Goal: Transaction & Acquisition: Purchase product/service

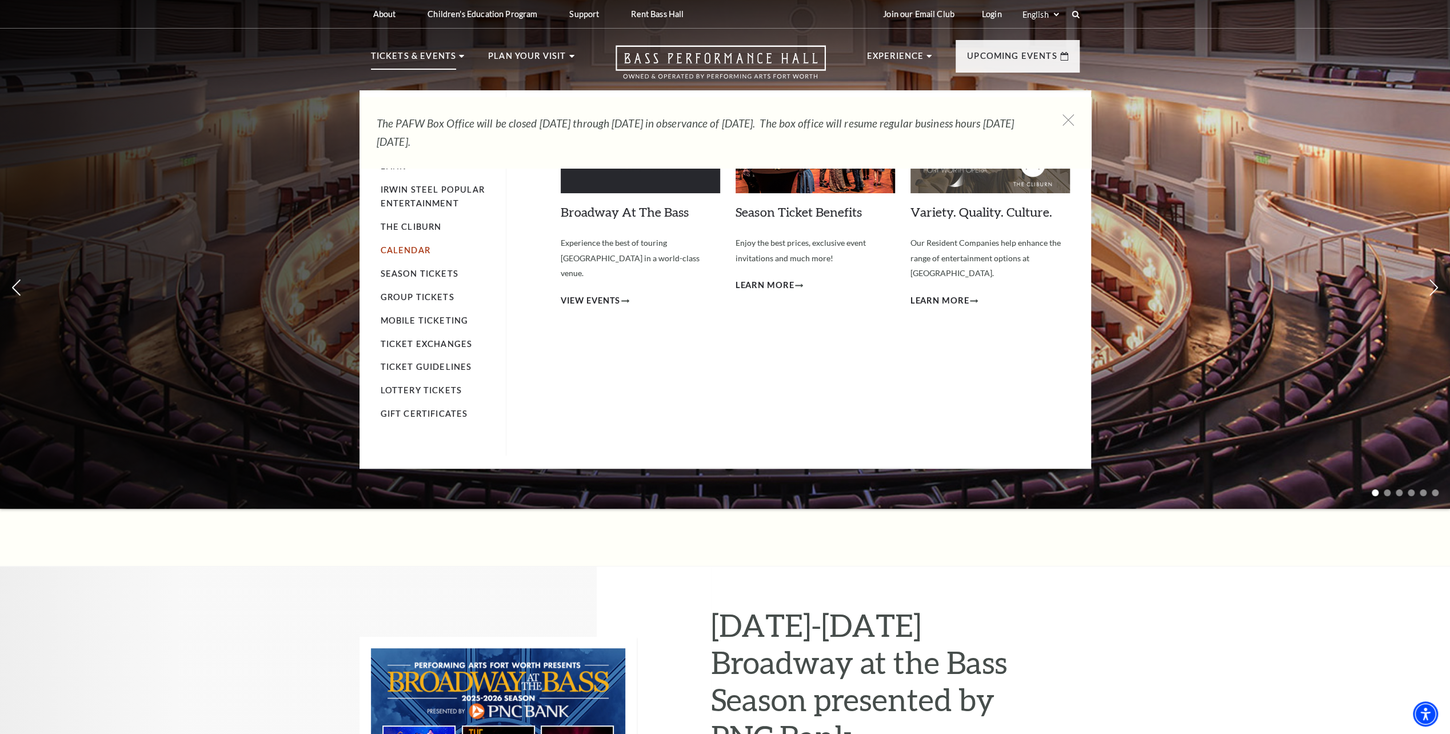
click at [410, 250] on link "Calendar" at bounding box center [406, 250] width 50 height 10
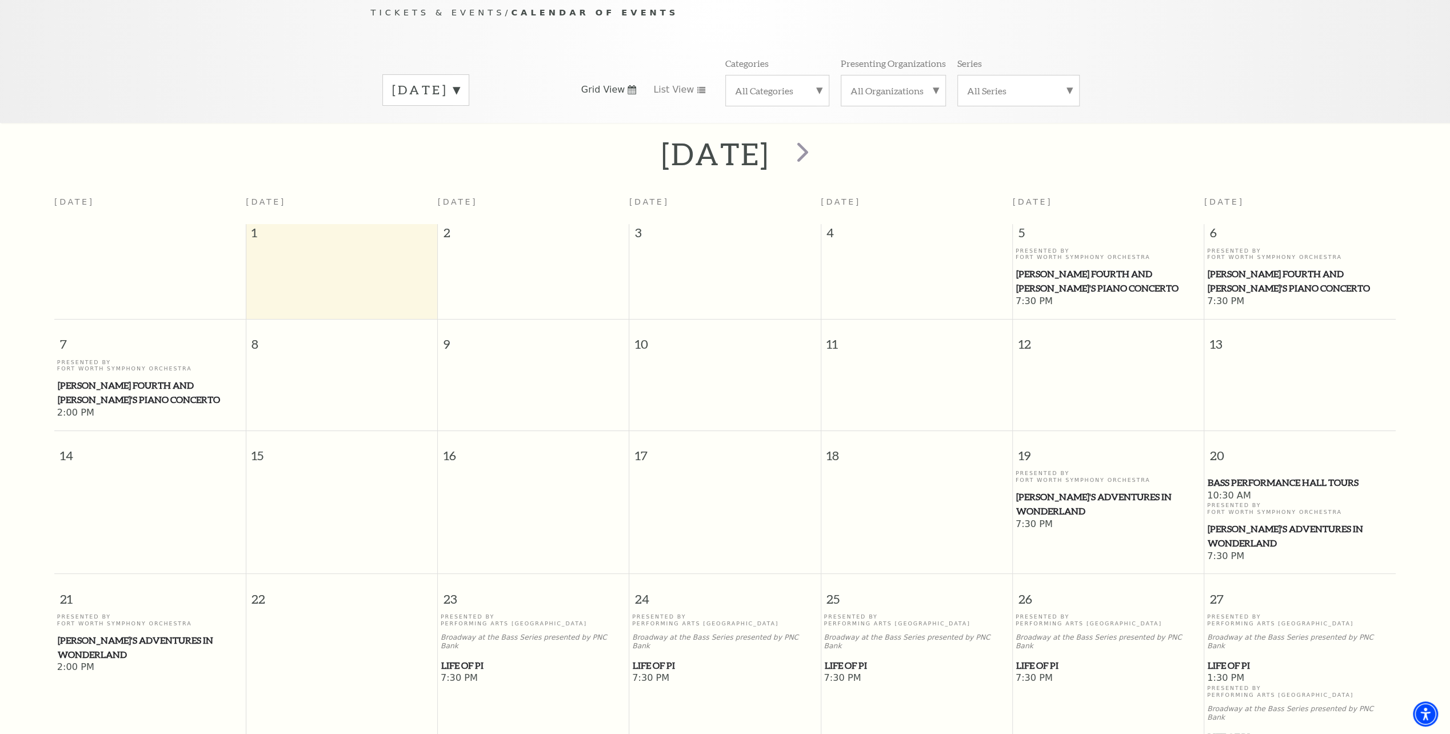
scroll to position [101, 0]
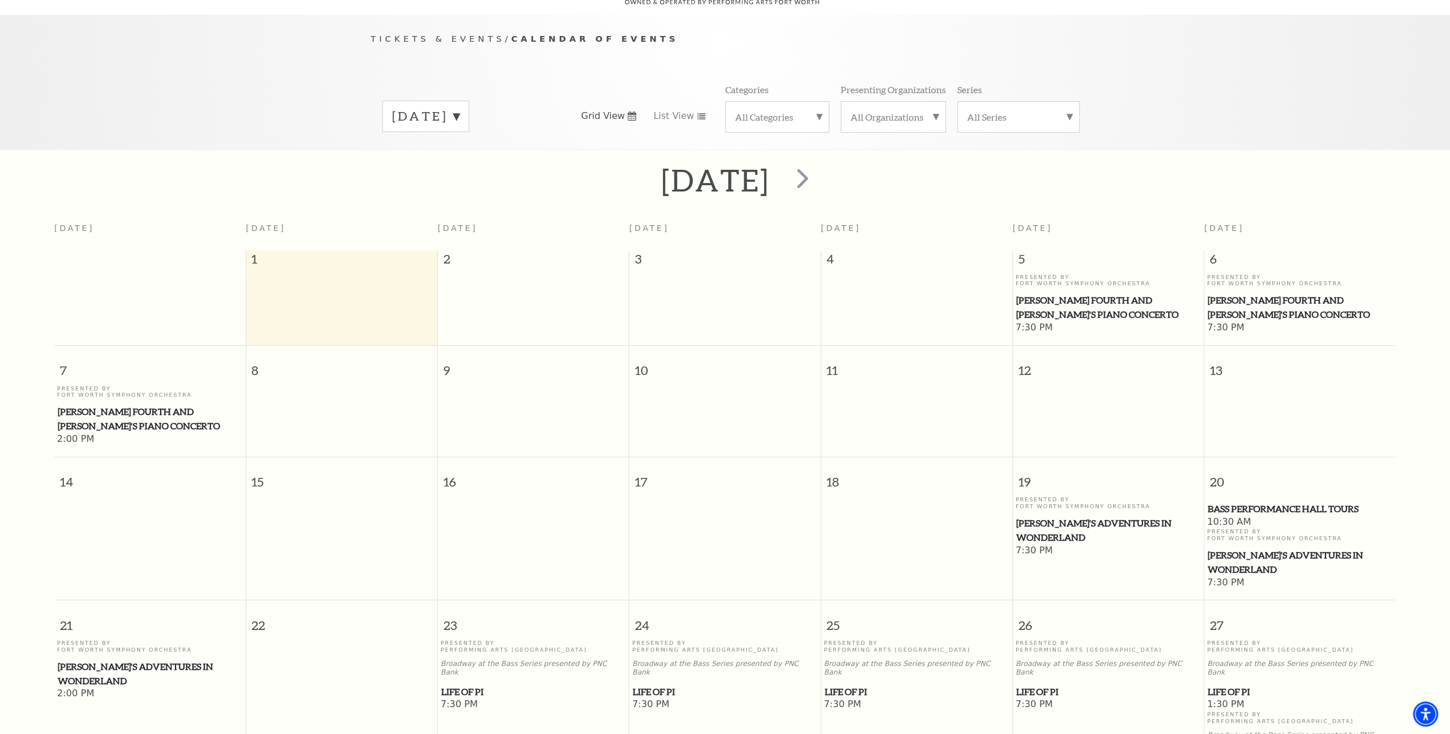
click at [460, 107] on label "[DATE]" at bounding box center [425, 116] width 67 height 18
click at [460, 128] on label "[DATE]" at bounding box center [425, 140] width 67 height 25
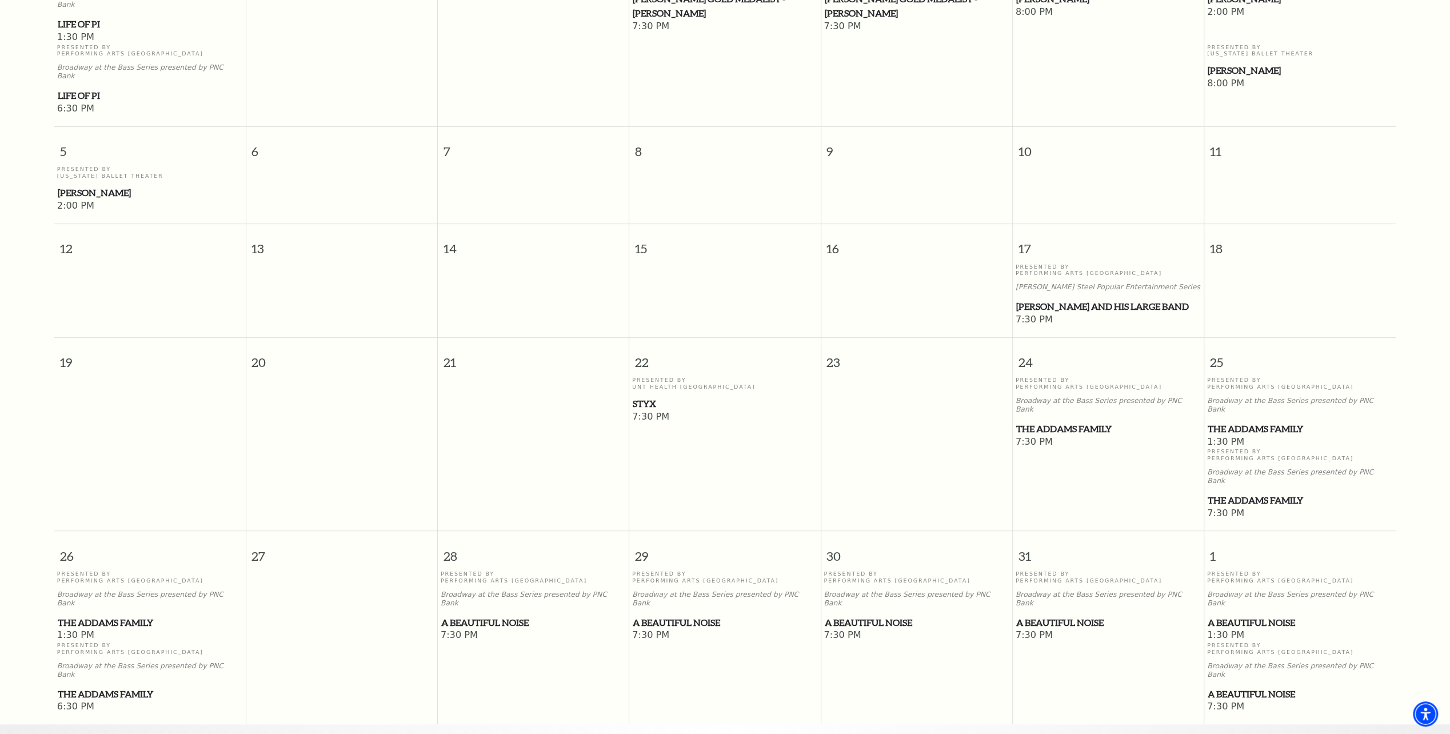
scroll to position [158, 0]
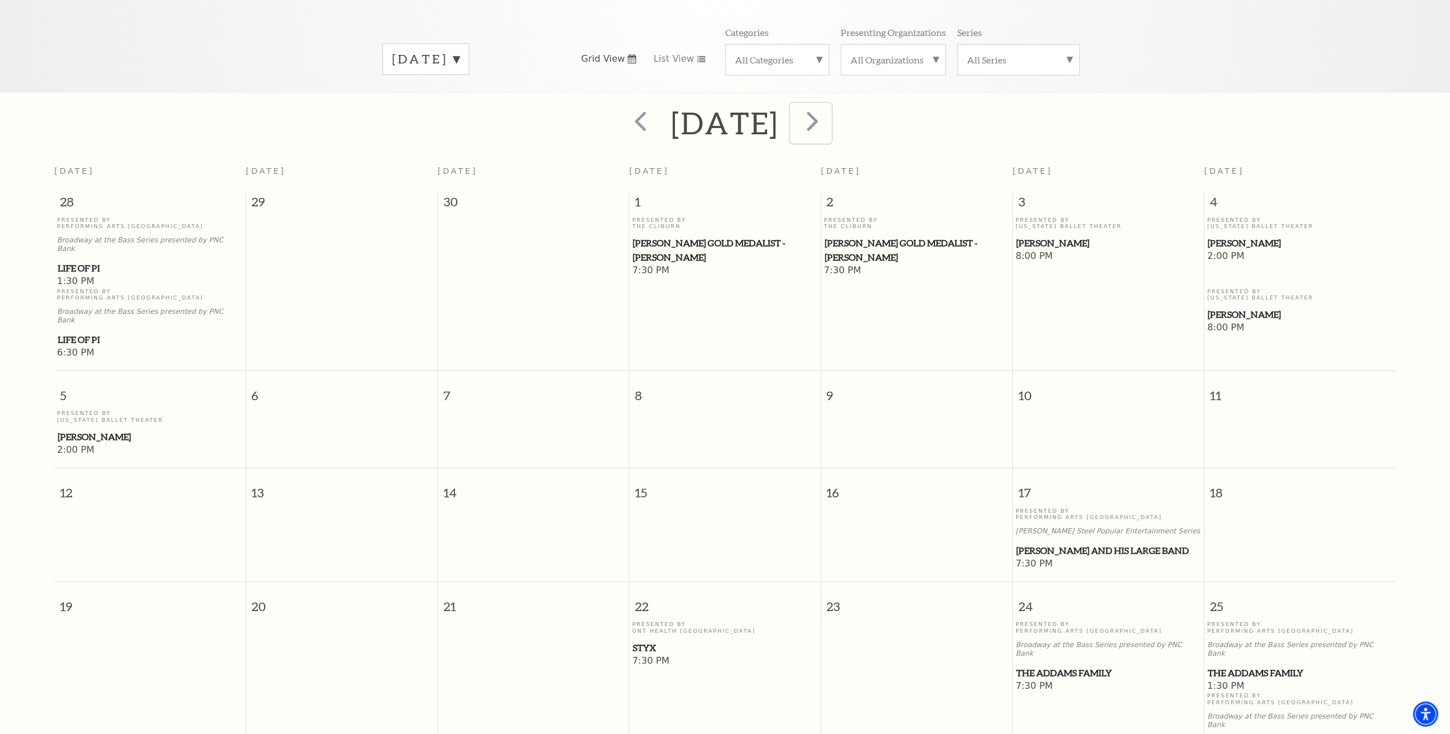
click at [829, 106] on span "next" at bounding box center [812, 121] width 33 height 33
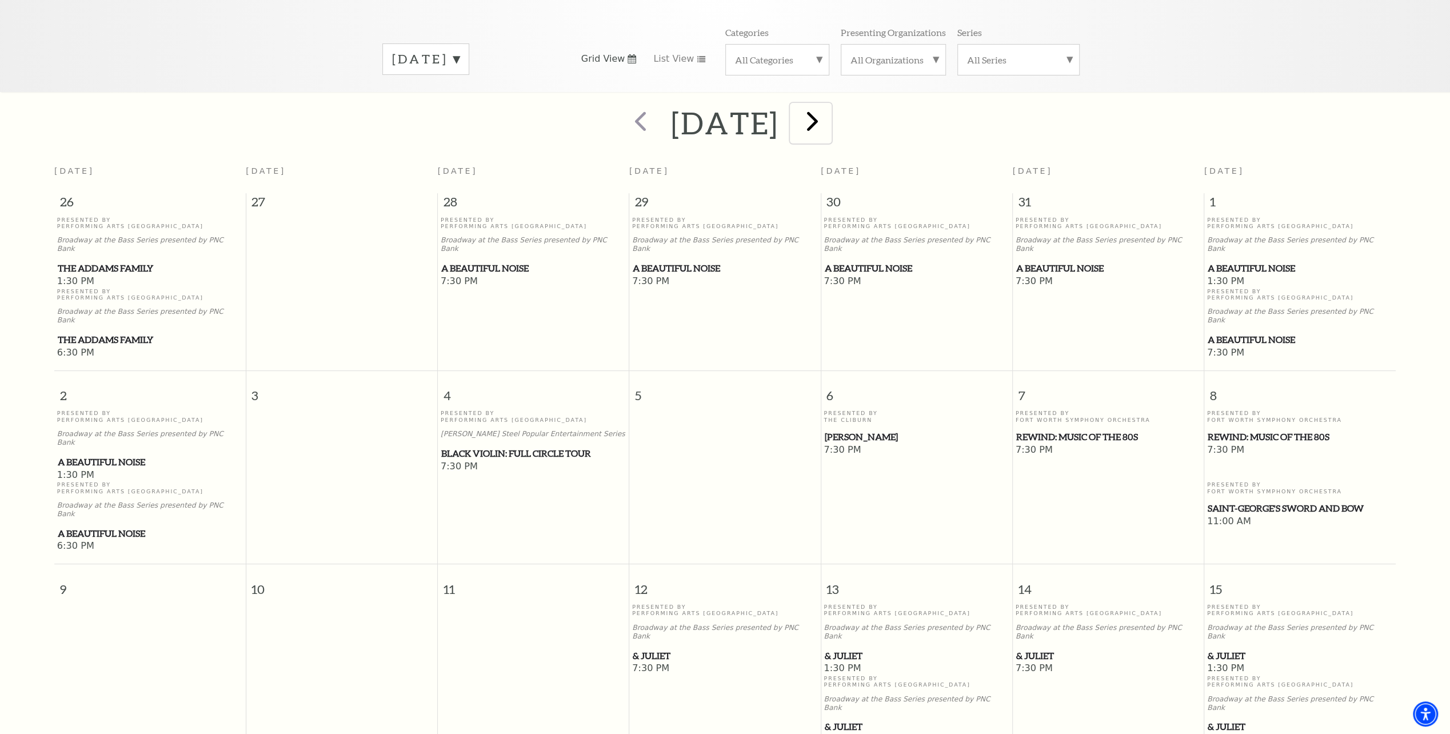
click at [829, 109] on span "next" at bounding box center [812, 121] width 33 height 33
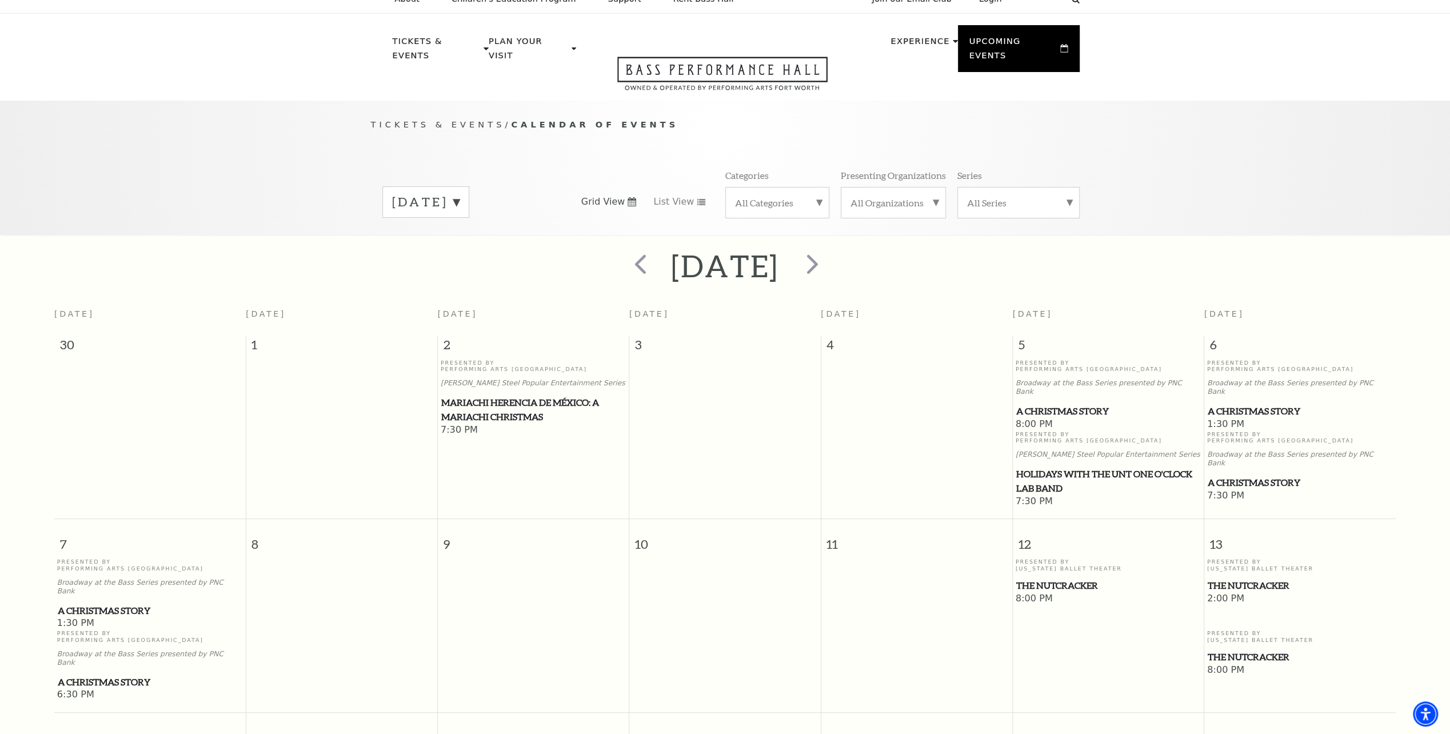
scroll to position [0, 0]
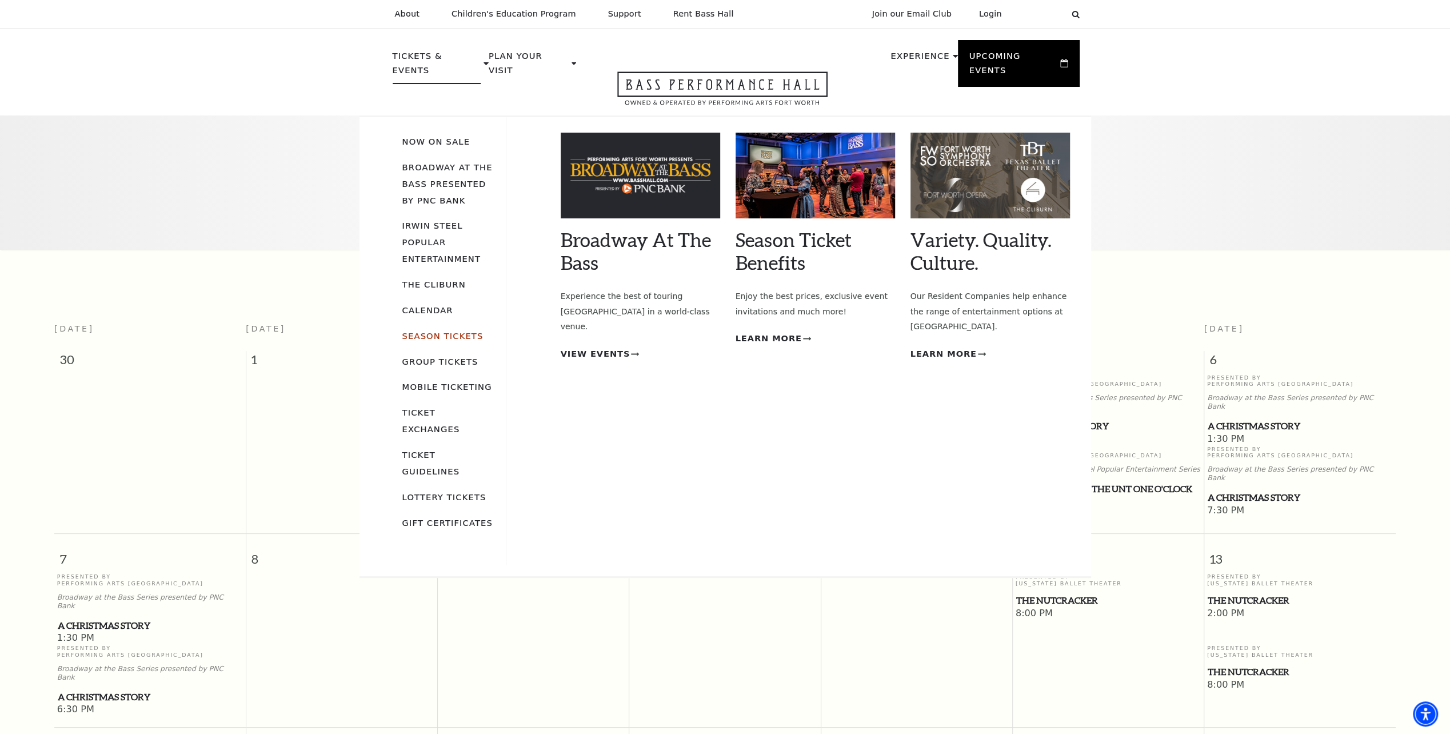
click at [434, 331] on link "Season Tickets" at bounding box center [442, 336] width 81 height 10
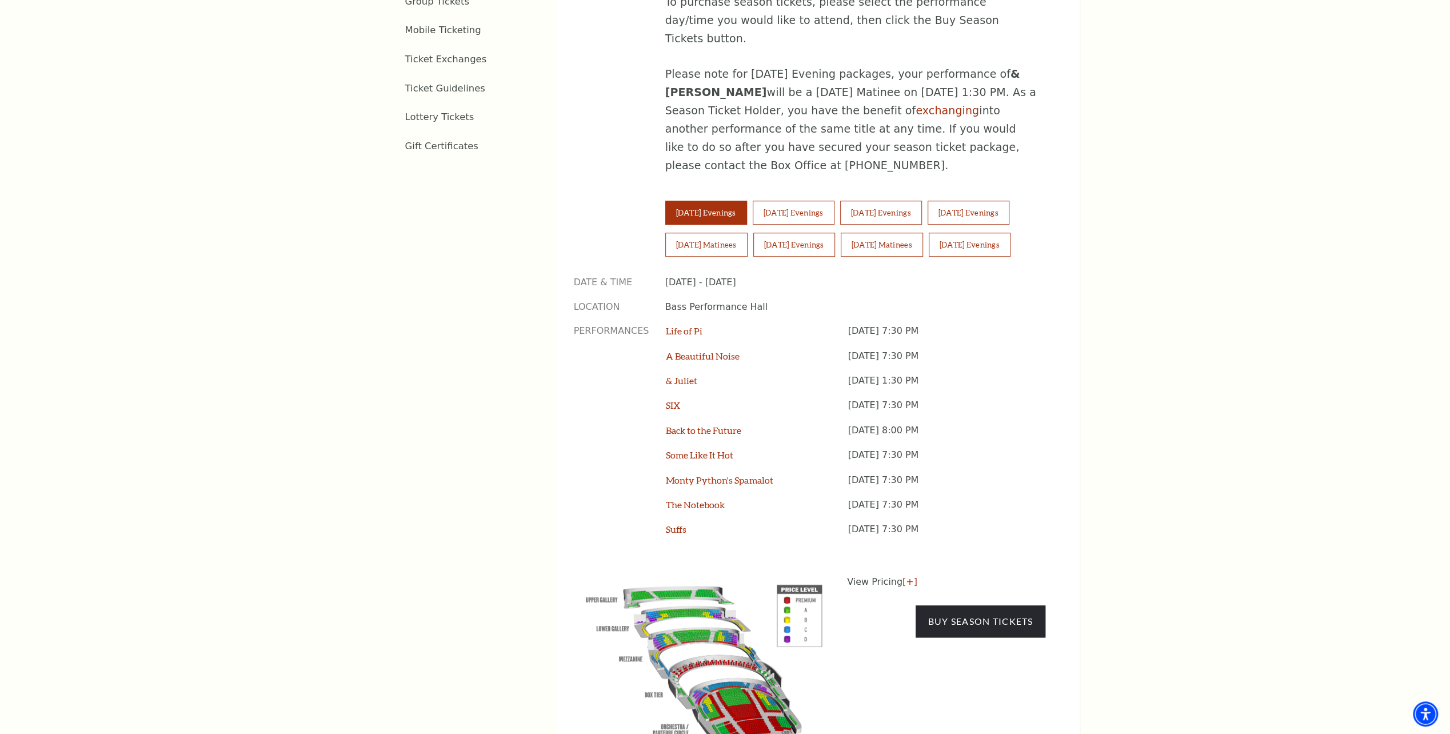
scroll to position [915, 0]
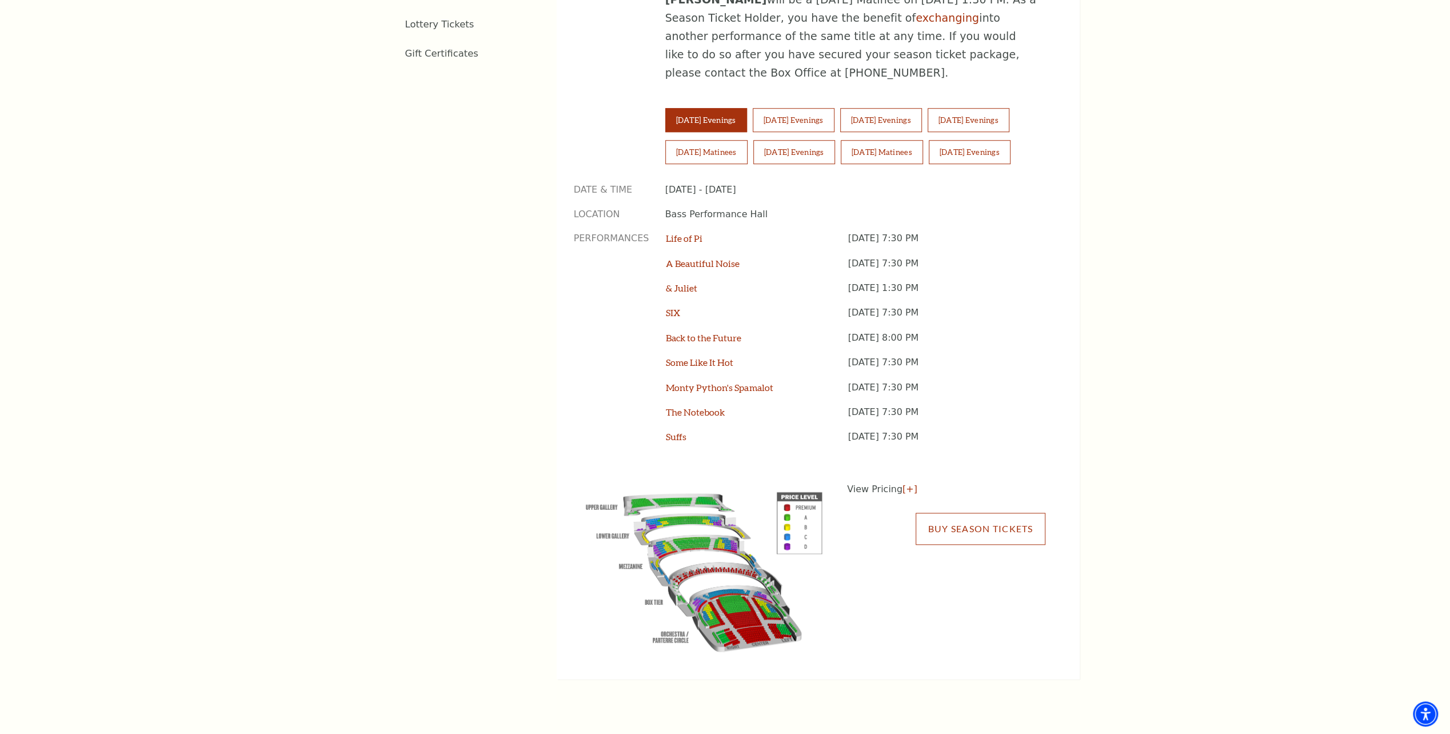
click at [979, 513] on link "Buy Season Tickets" at bounding box center [980, 529] width 129 height 32
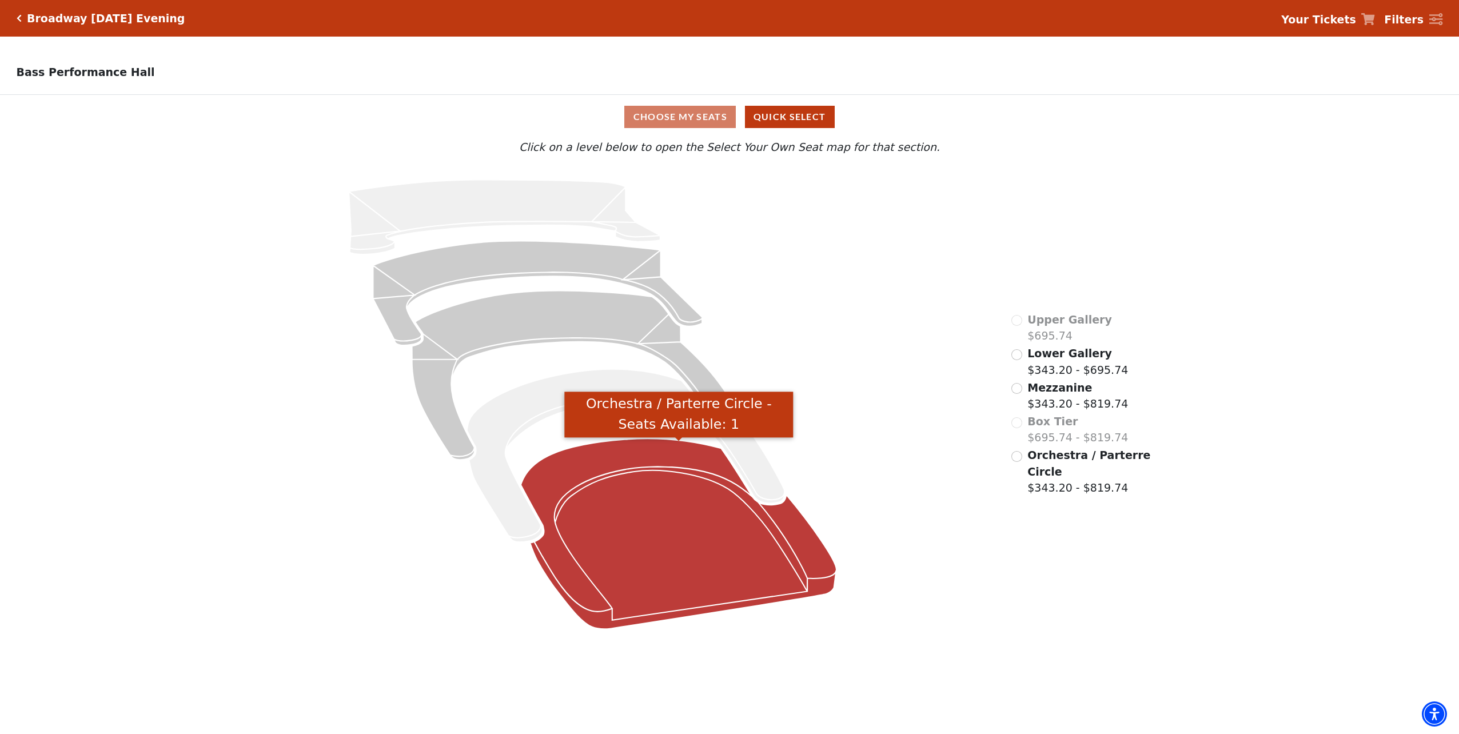
click at [611, 521] on icon "Orchestra / Parterre Circle - Seats Available: 1" at bounding box center [679, 533] width 316 height 190
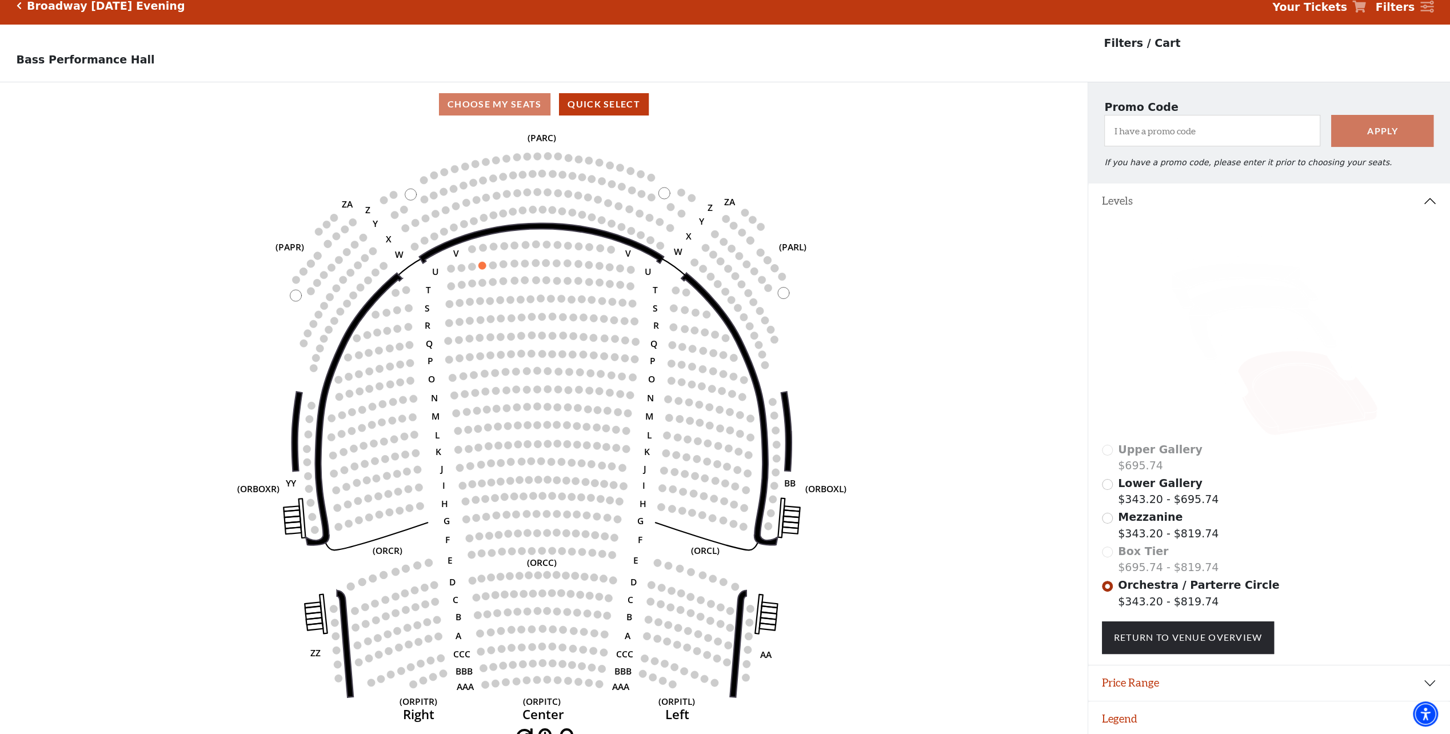
scroll to position [26, 0]
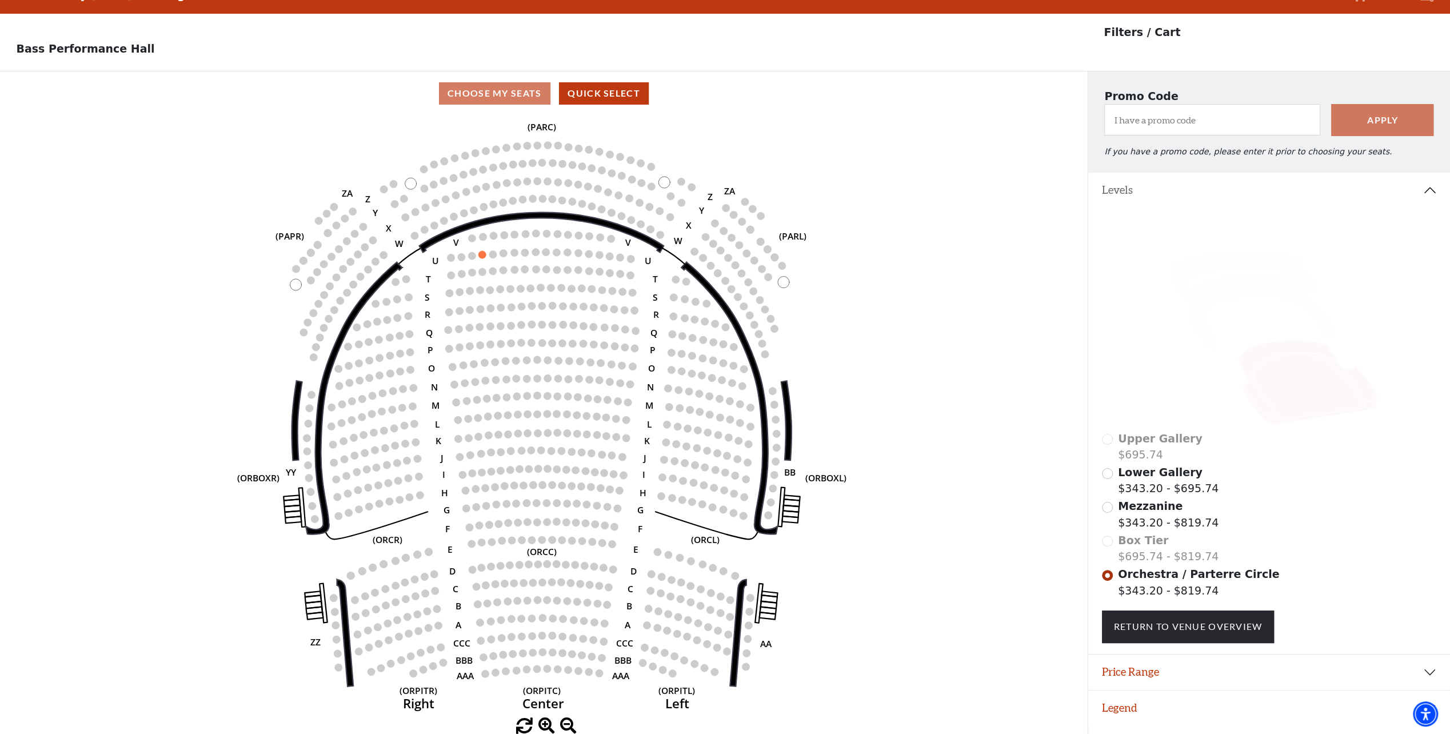
click at [478, 91] on div "Choose My Seats Quick Select" at bounding box center [544, 93] width 1088 height 22
click at [1232, 290] on icon at bounding box center [1262, 311] width 147 height 75
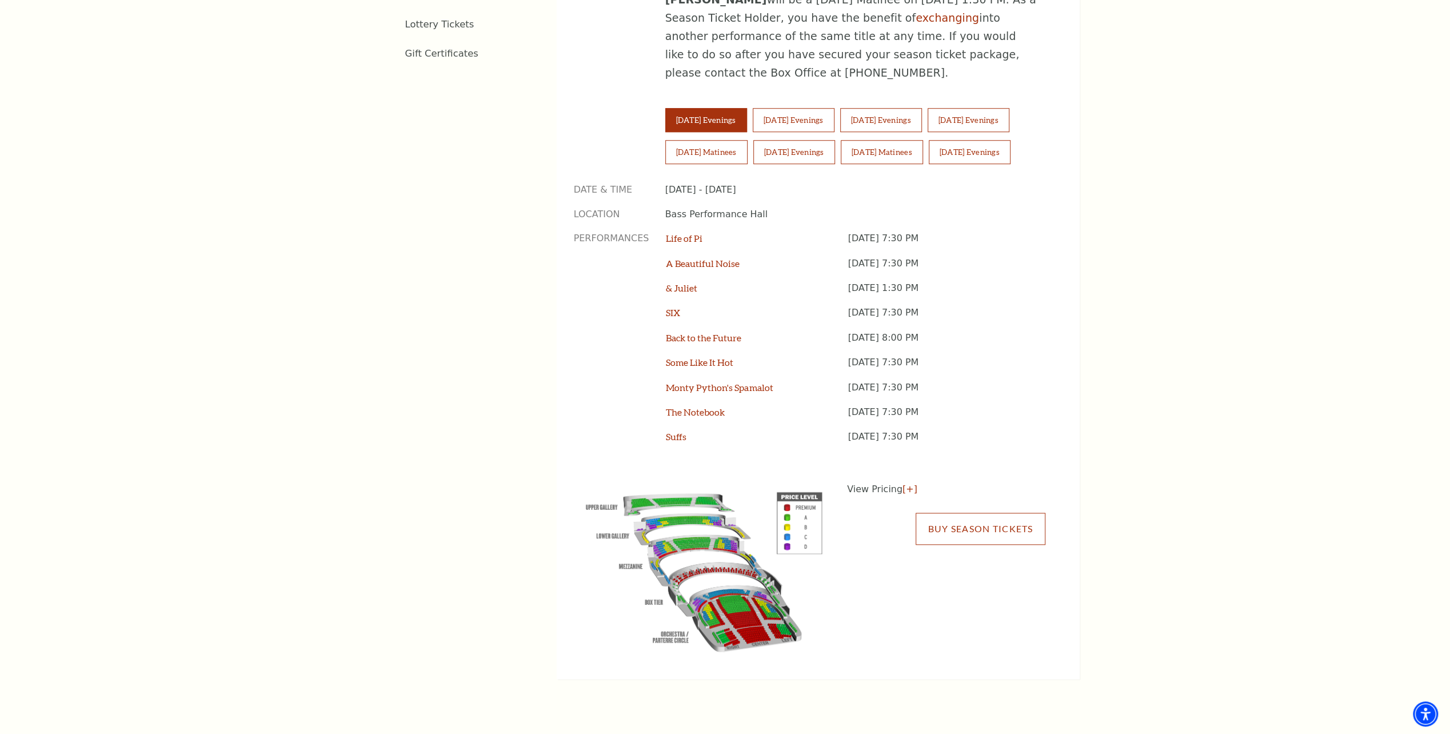
click at [979, 513] on link "Buy Season Tickets" at bounding box center [980, 529] width 129 height 32
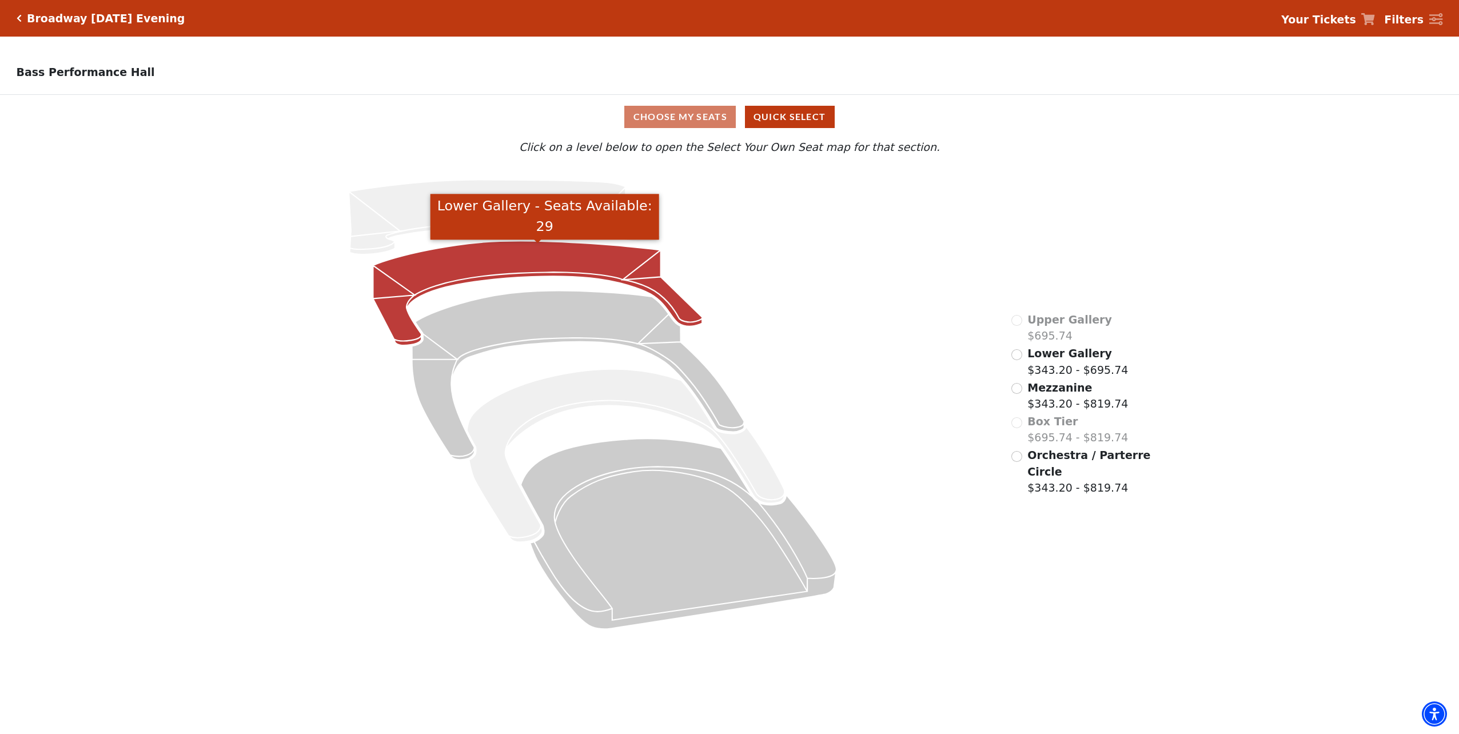
click at [597, 267] on icon "Lower Gallery - Seats Available: 29" at bounding box center [537, 293] width 329 height 105
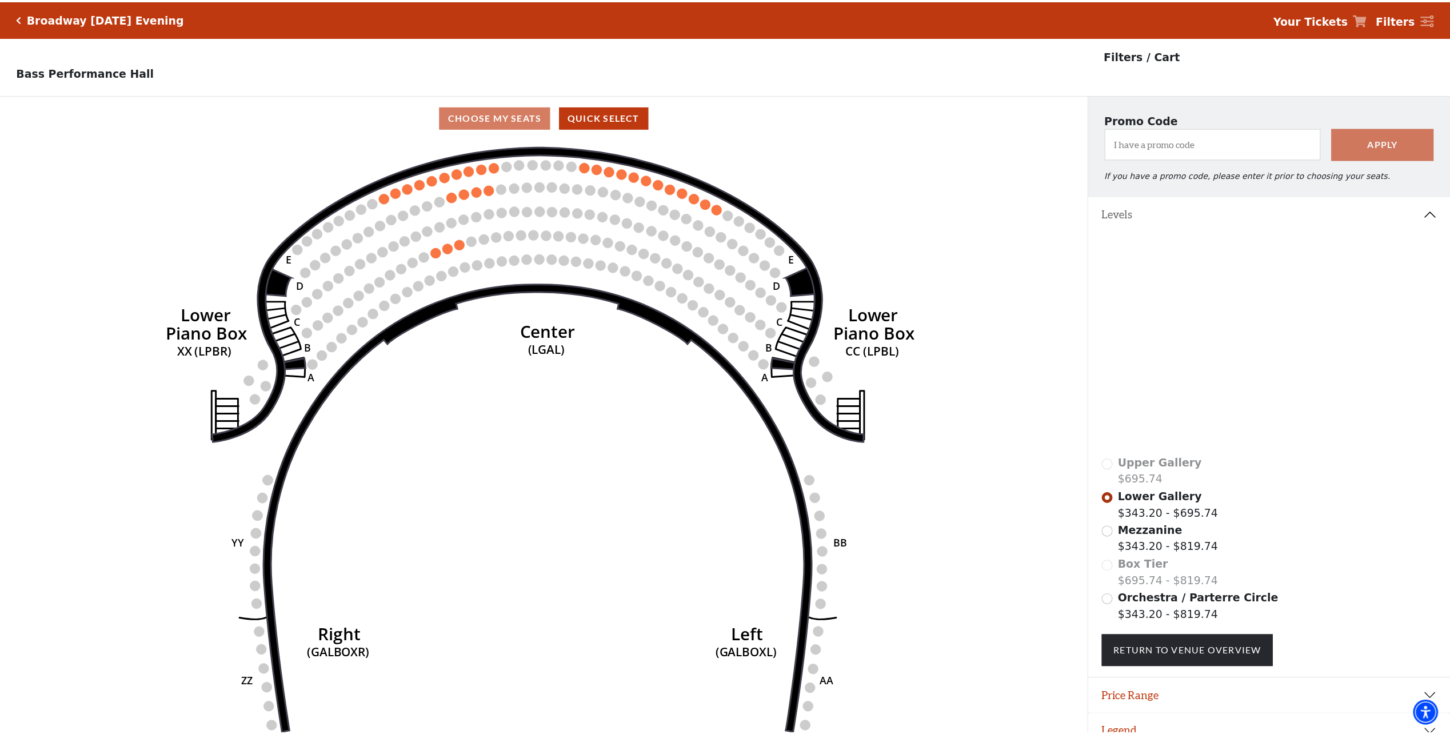
scroll to position [26, 0]
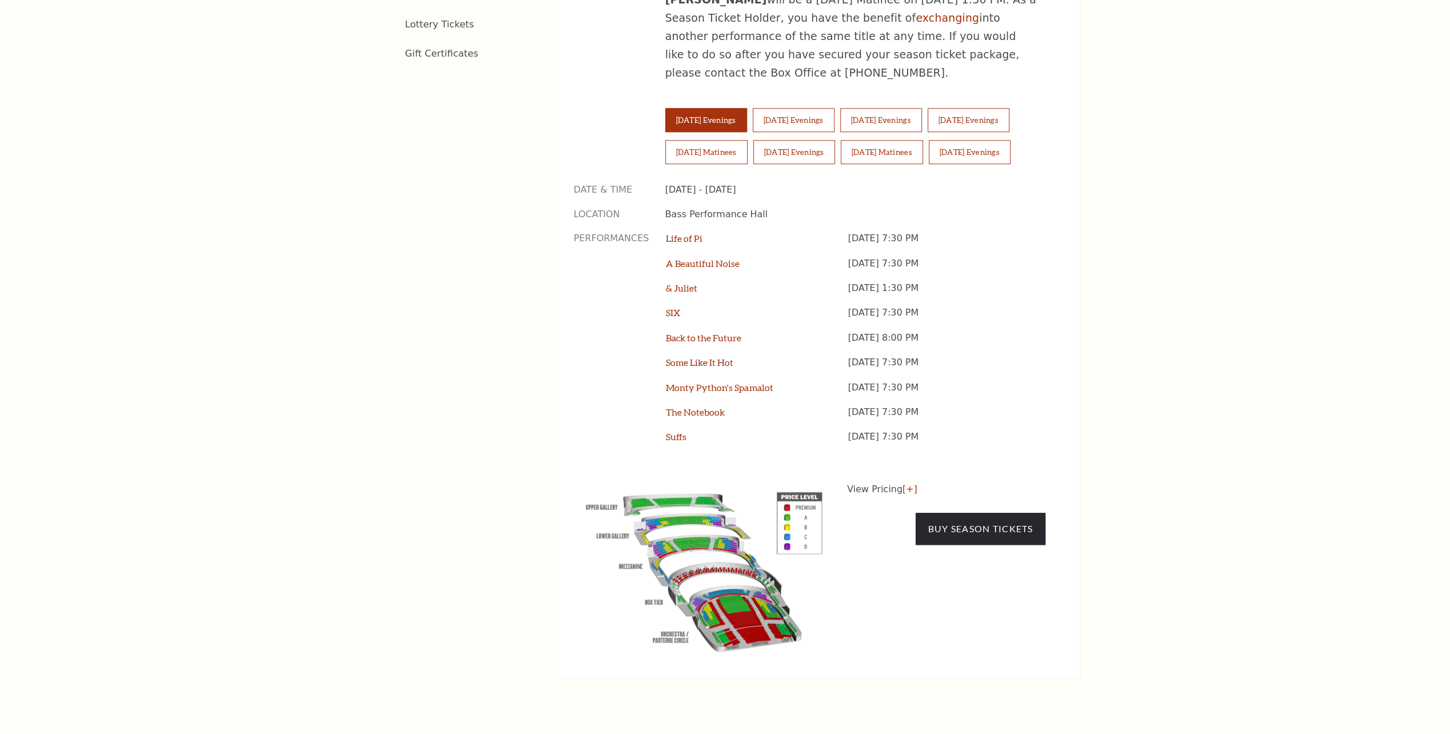
scroll to position [915, 0]
click at [795, 108] on button "Wednesday Evenings" at bounding box center [794, 120] width 82 height 24
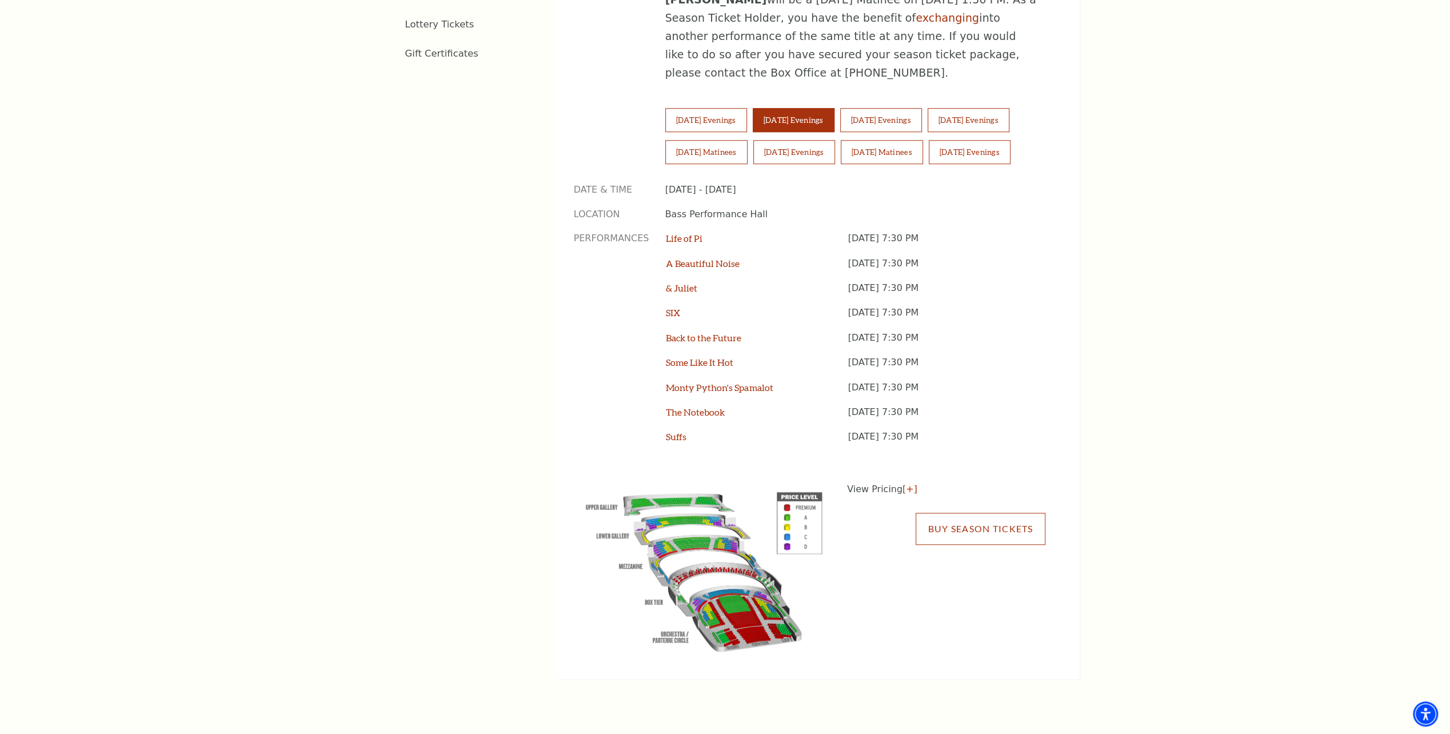
click at [973, 513] on link "Buy Season Tickets" at bounding box center [980, 529] width 129 height 32
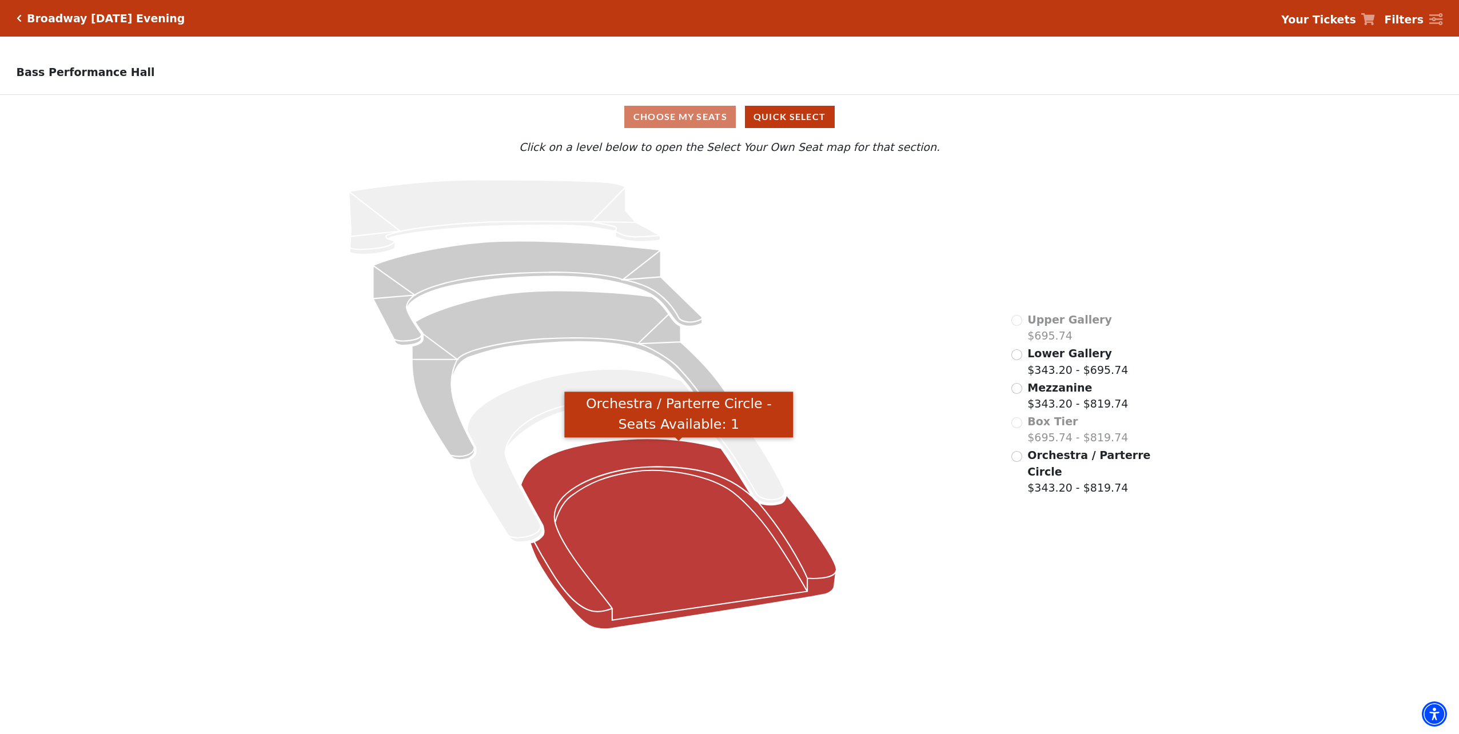
click at [719, 537] on icon "Orchestra / Parterre Circle - Seats Available: 1" at bounding box center [679, 533] width 316 height 190
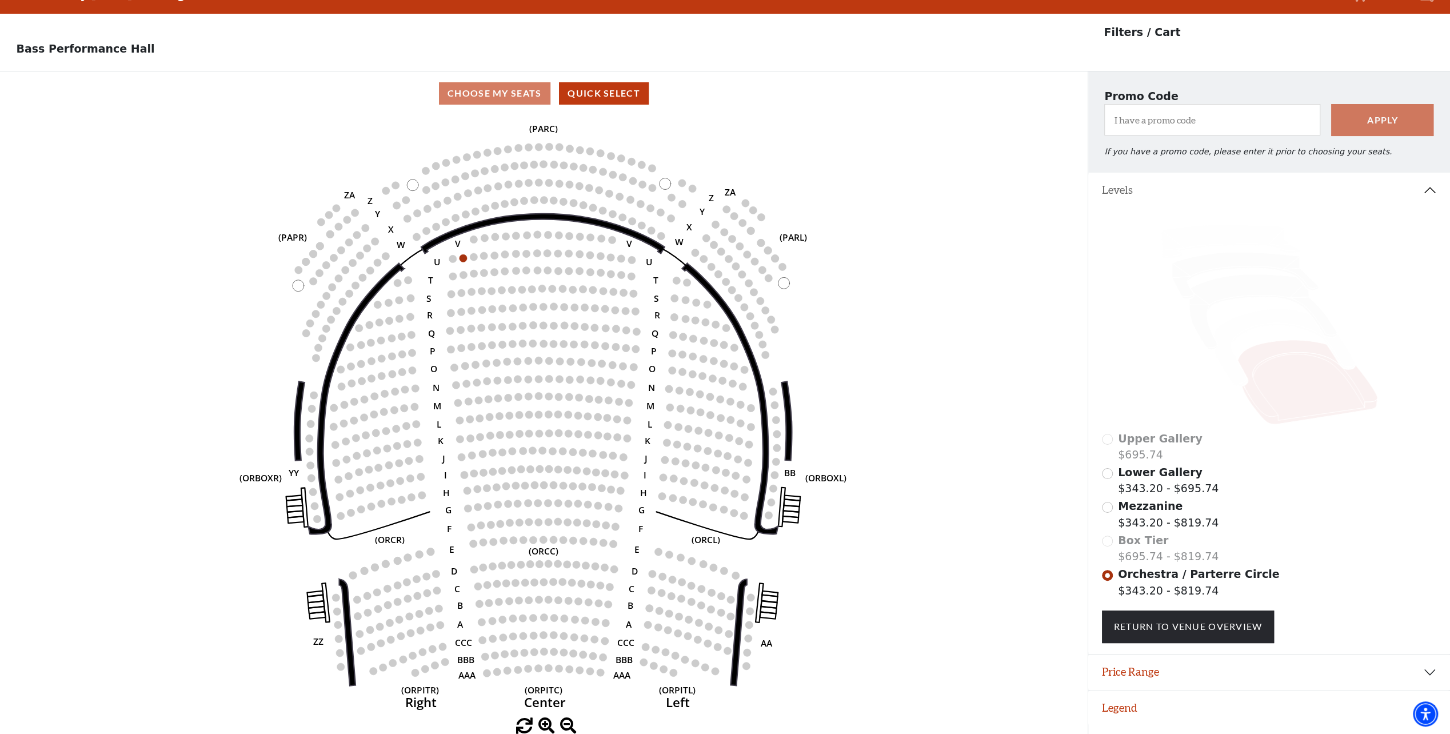
scroll to position [26, 0]
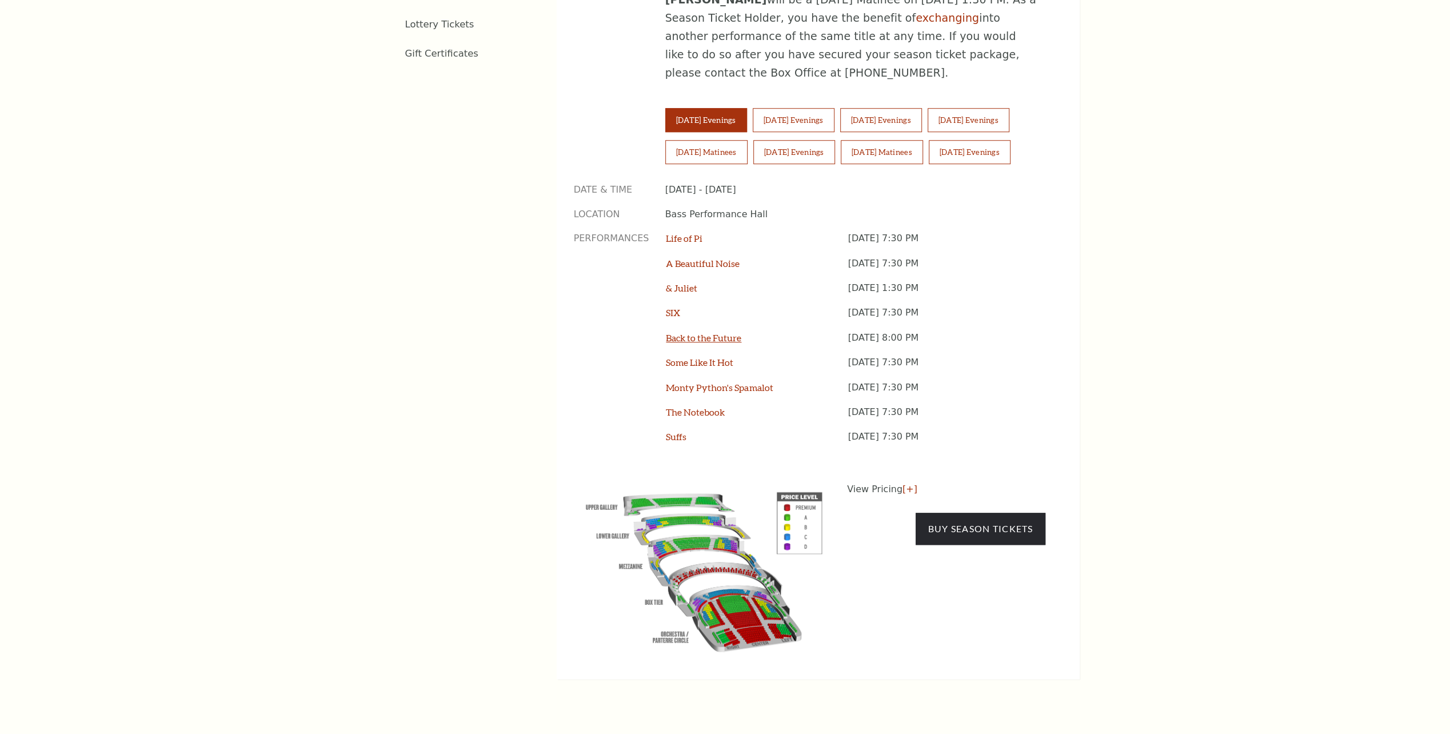
scroll to position [915, 0]
click at [902, 108] on button "[DATE] Evenings" at bounding box center [881, 120] width 82 height 24
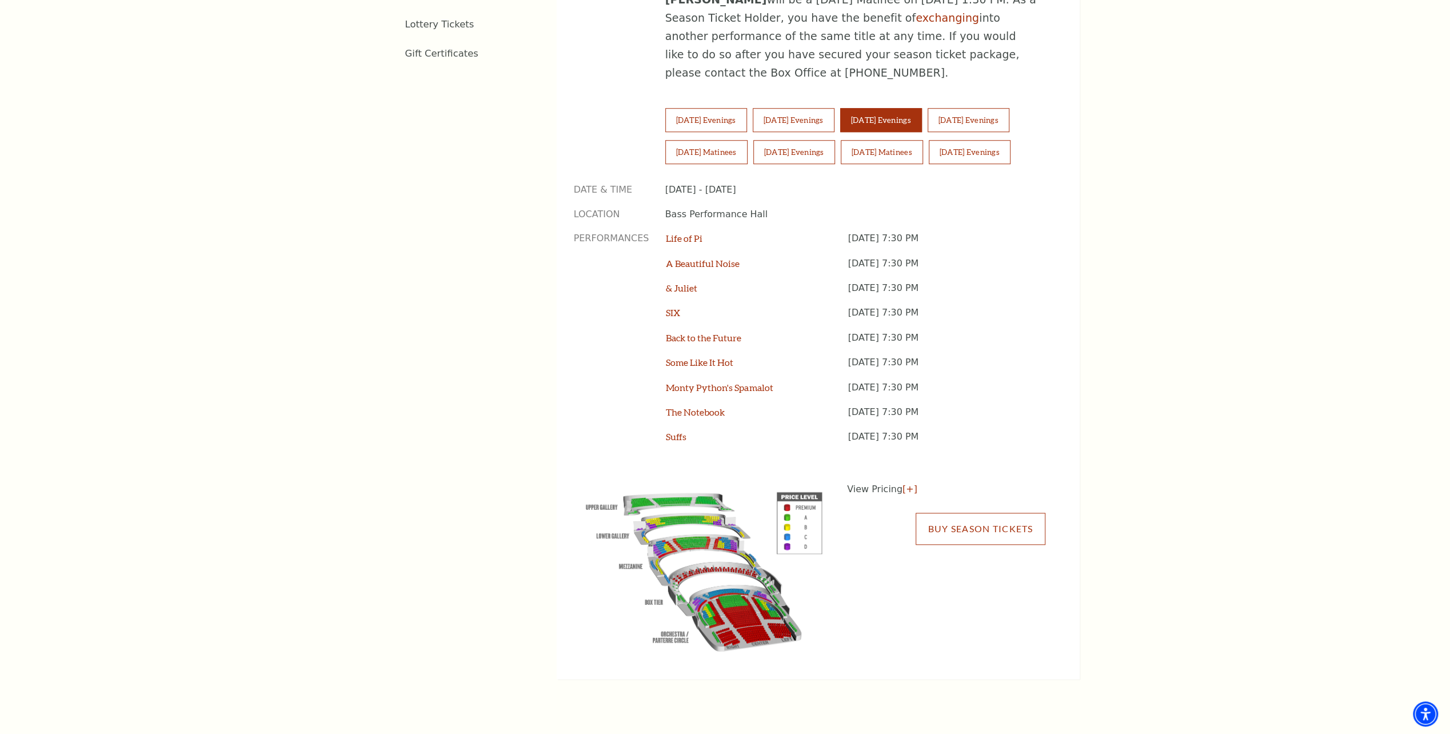
click at [1020, 513] on link "Buy Season Tickets" at bounding box center [980, 529] width 129 height 32
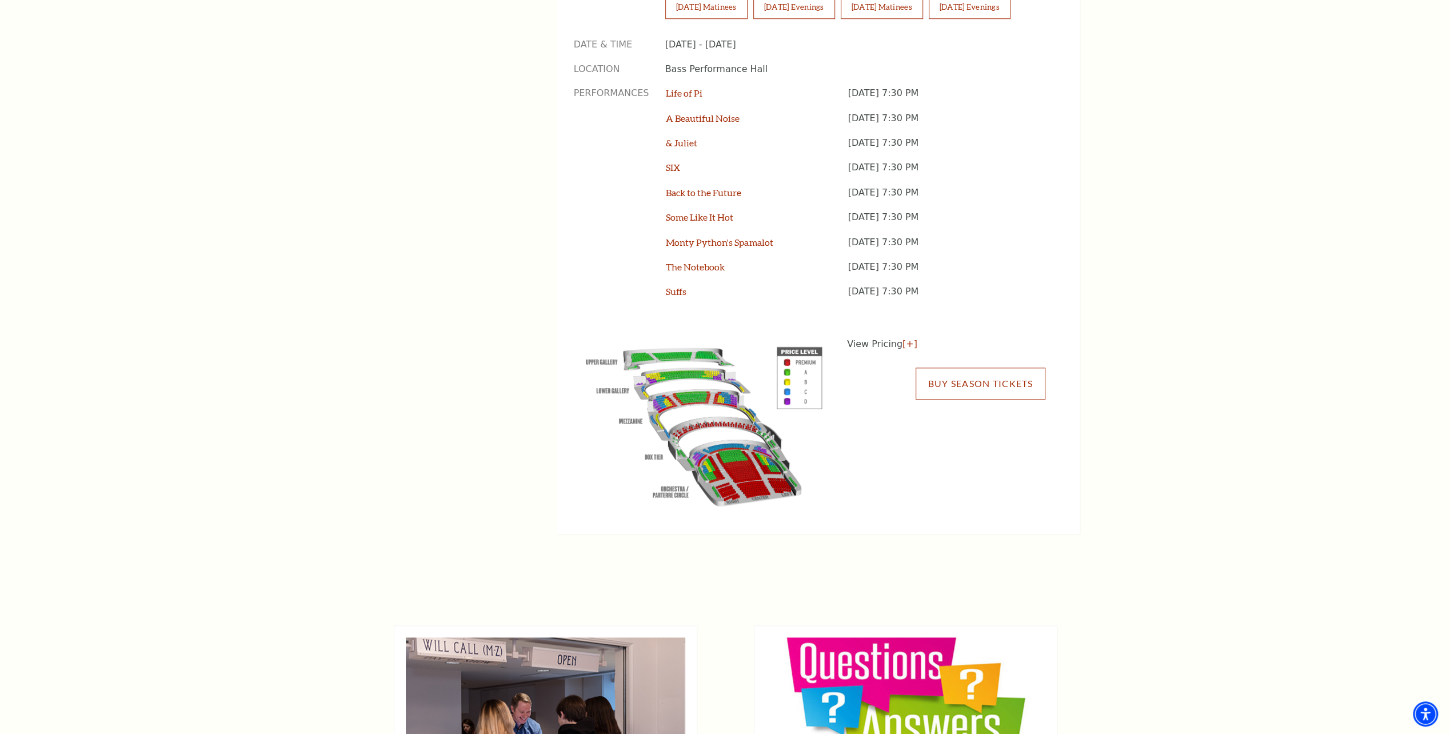
scroll to position [1200, 0]
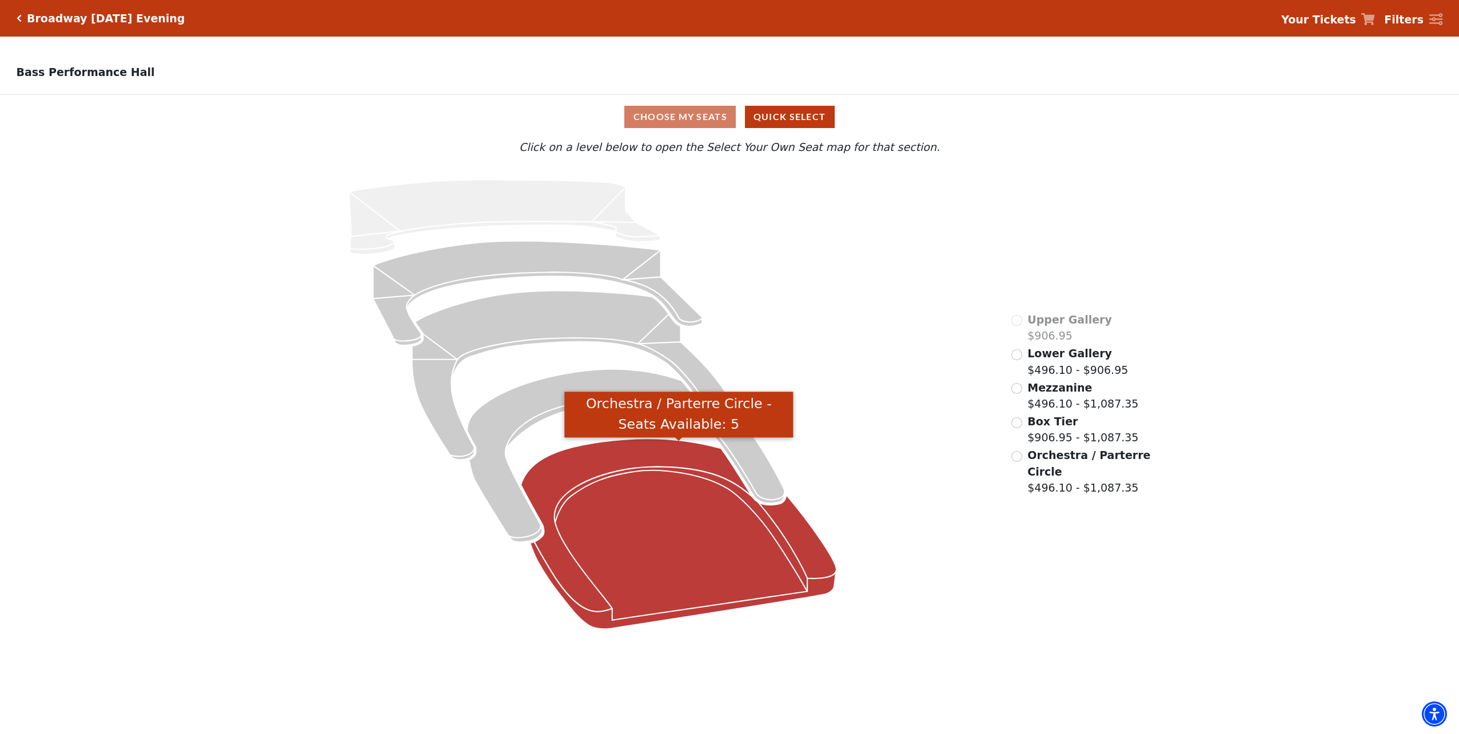
click at [589, 545] on icon "Orchestra / Parterre Circle - Seats Available: 5" at bounding box center [679, 533] width 316 height 190
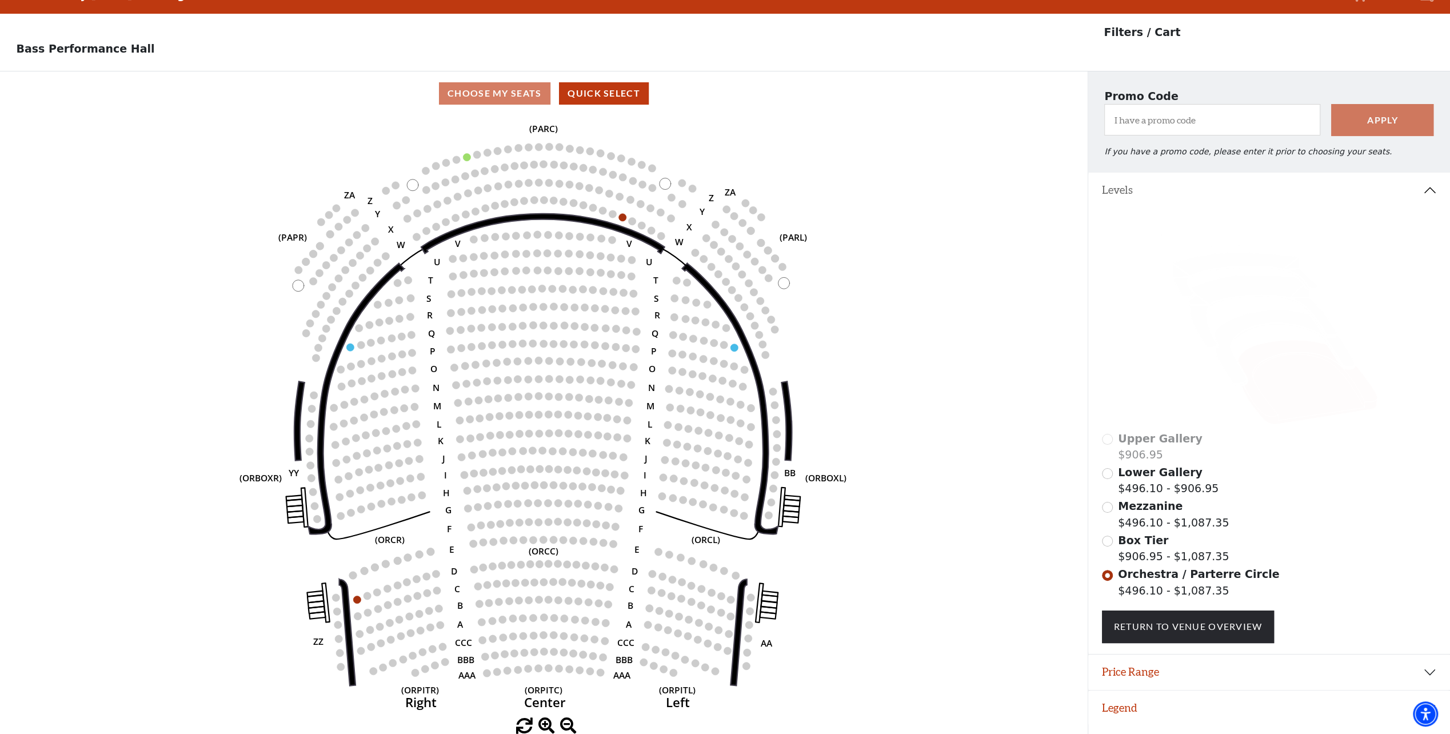
scroll to position [26, 0]
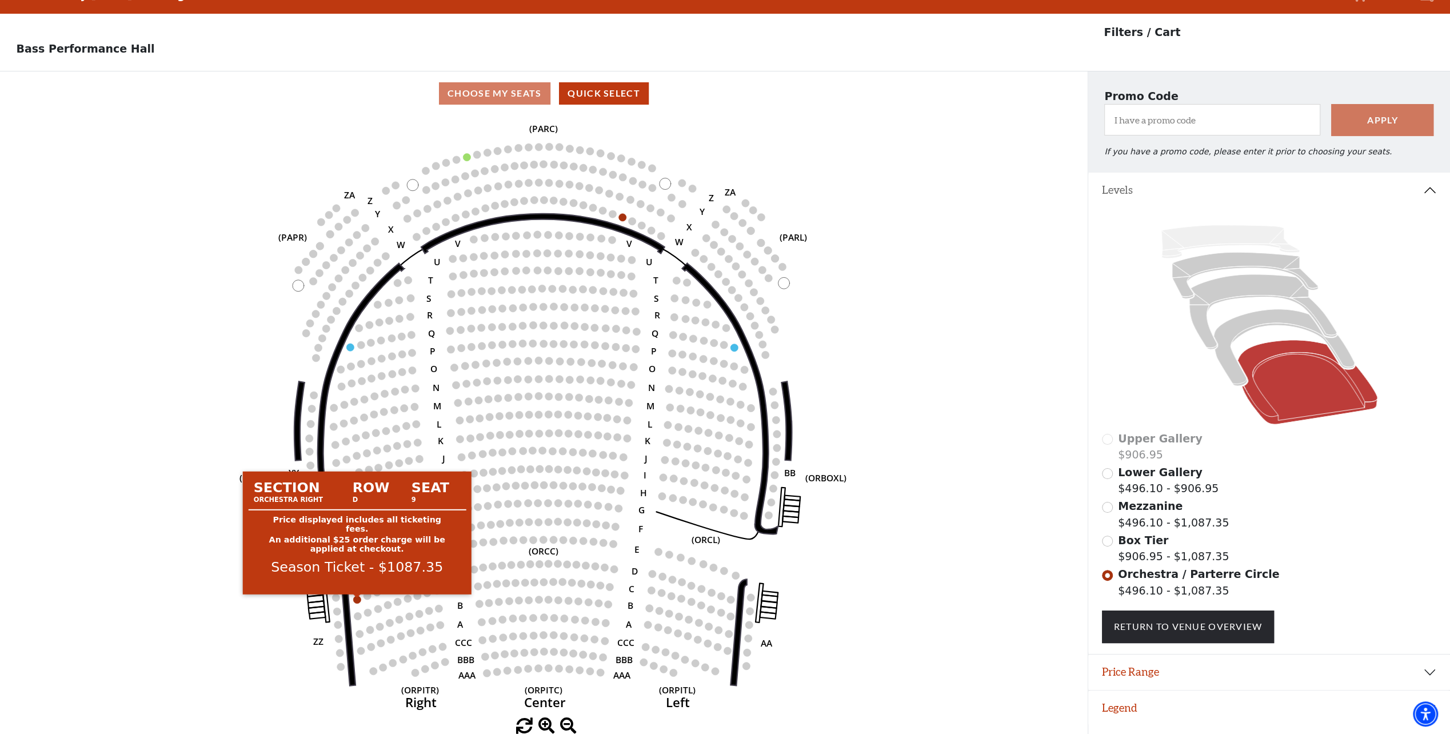
click at [357, 598] on circle at bounding box center [356, 599] width 7 height 7
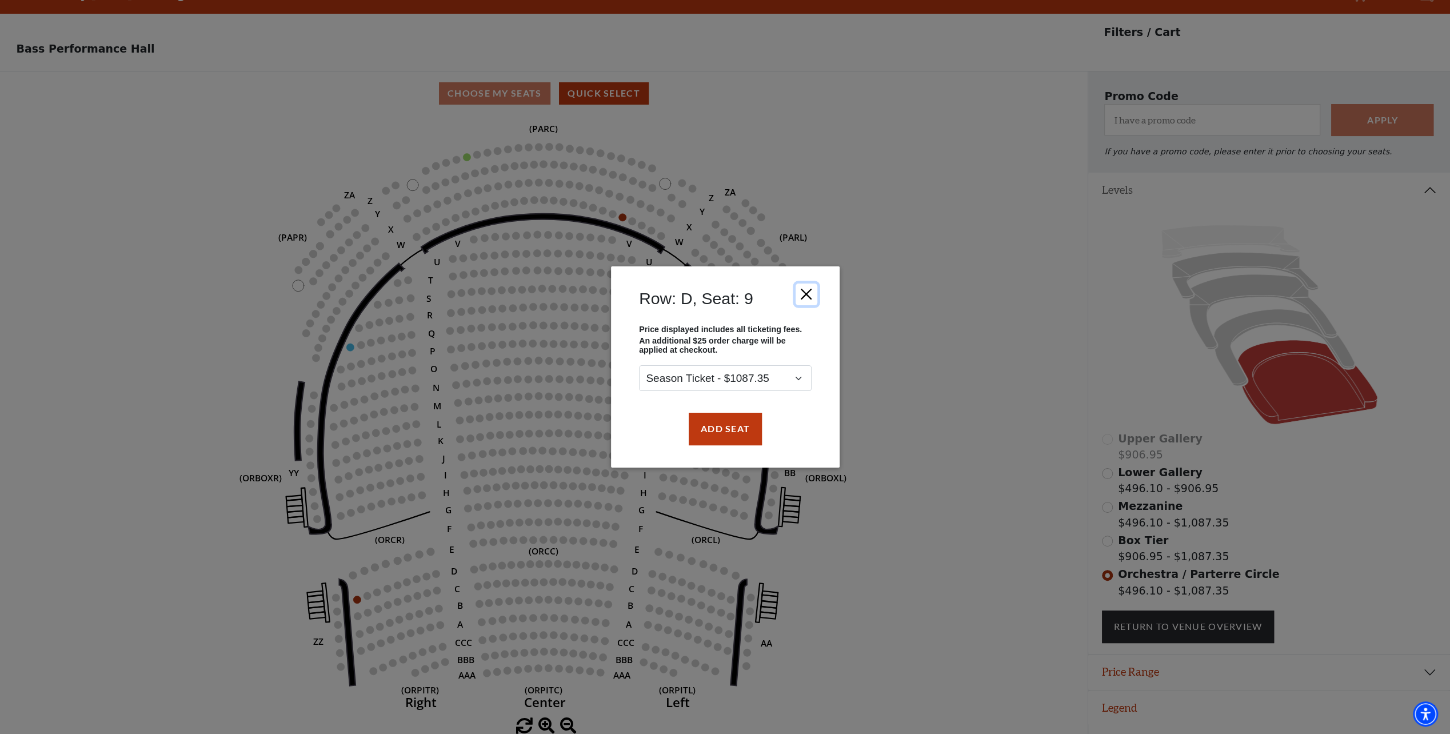
click at [809, 294] on button "Close" at bounding box center [806, 295] width 22 height 22
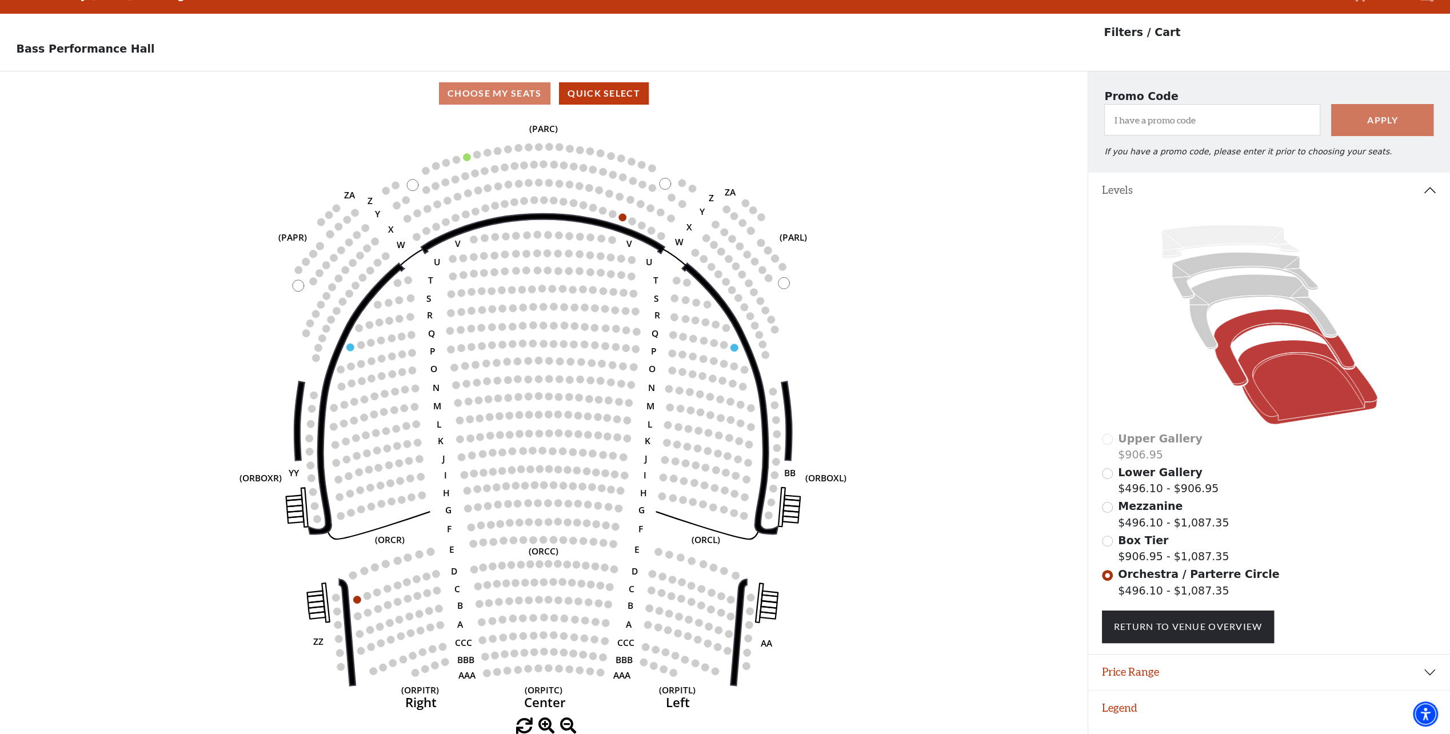
click at [1233, 329] on icon at bounding box center [1284, 347] width 141 height 77
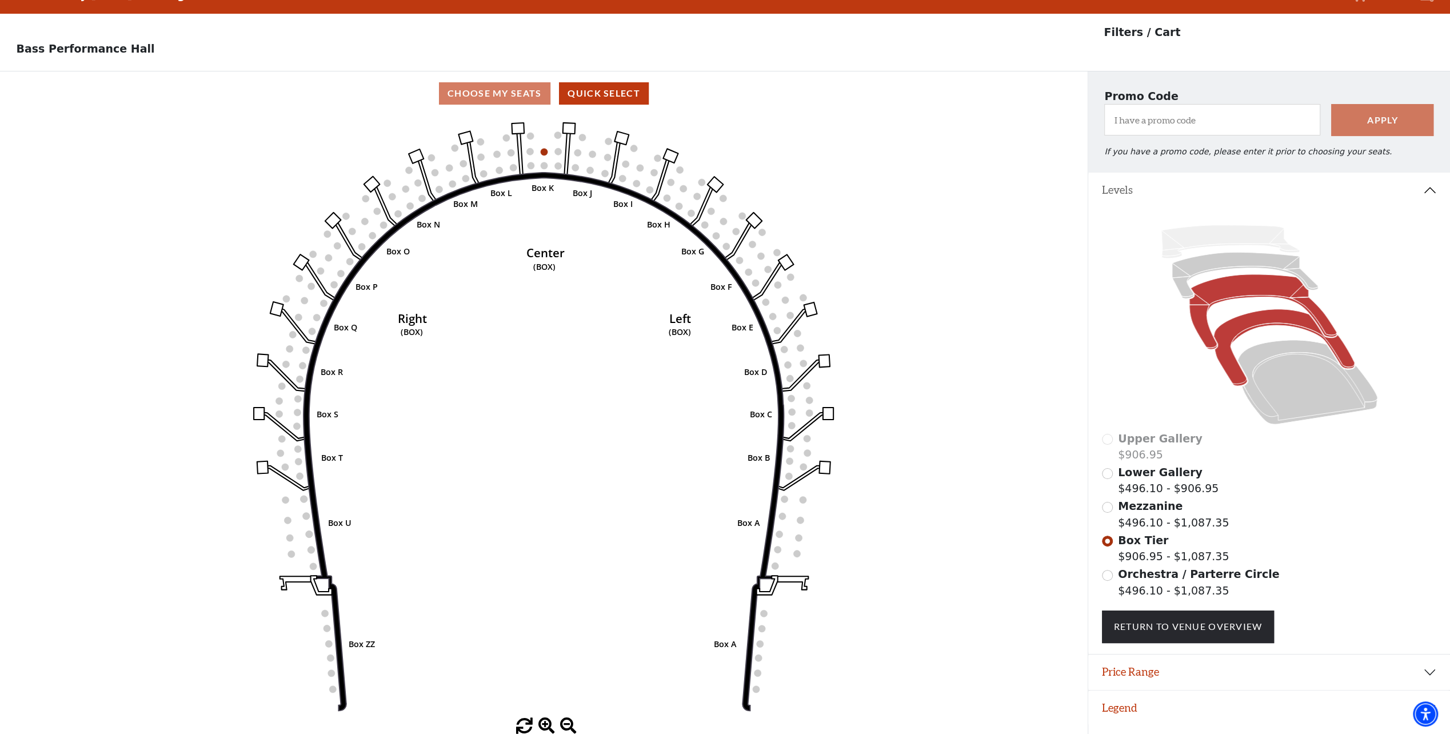
click at [1248, 293] on icon at bounding box center [1262, 311] width 147 height 75
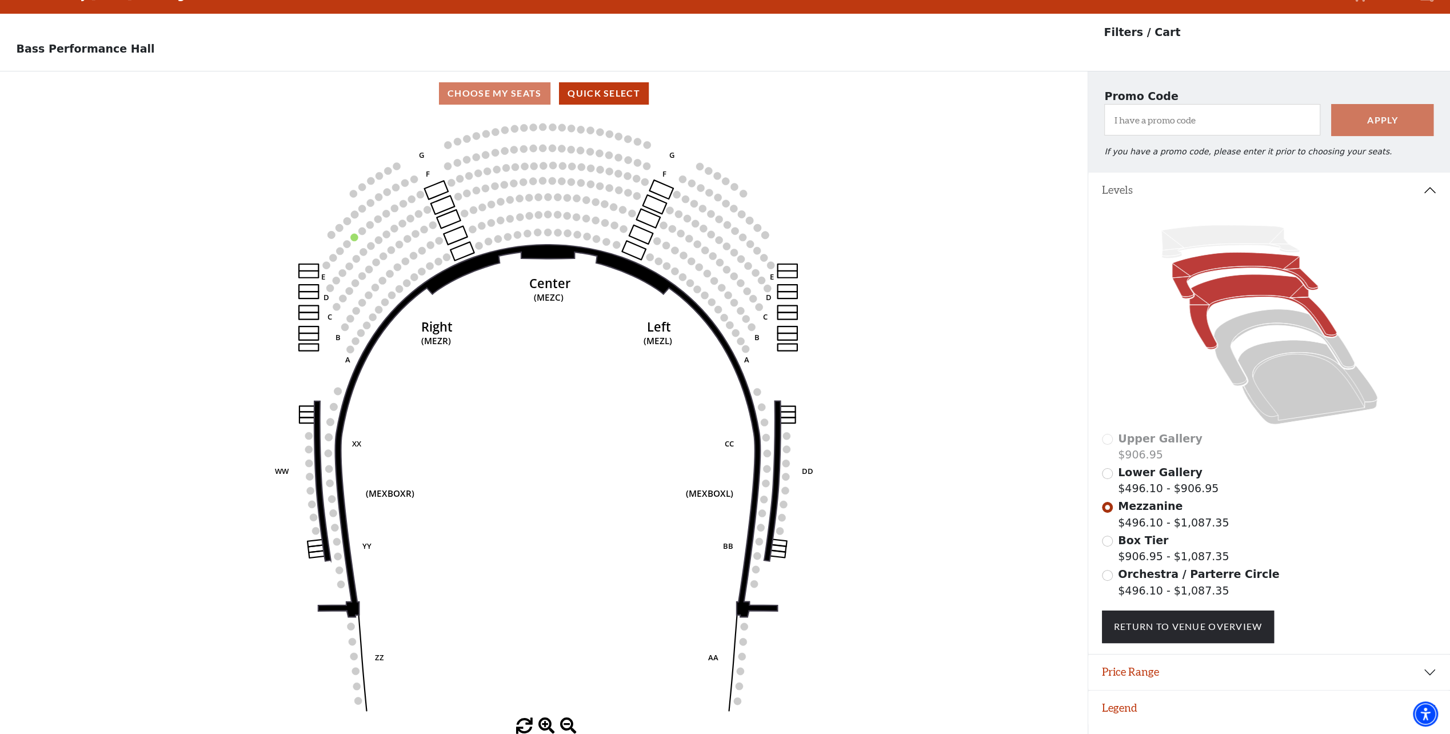
click at [1214, 266] on icon at bounding box center [1245, 275] width 146 height 46
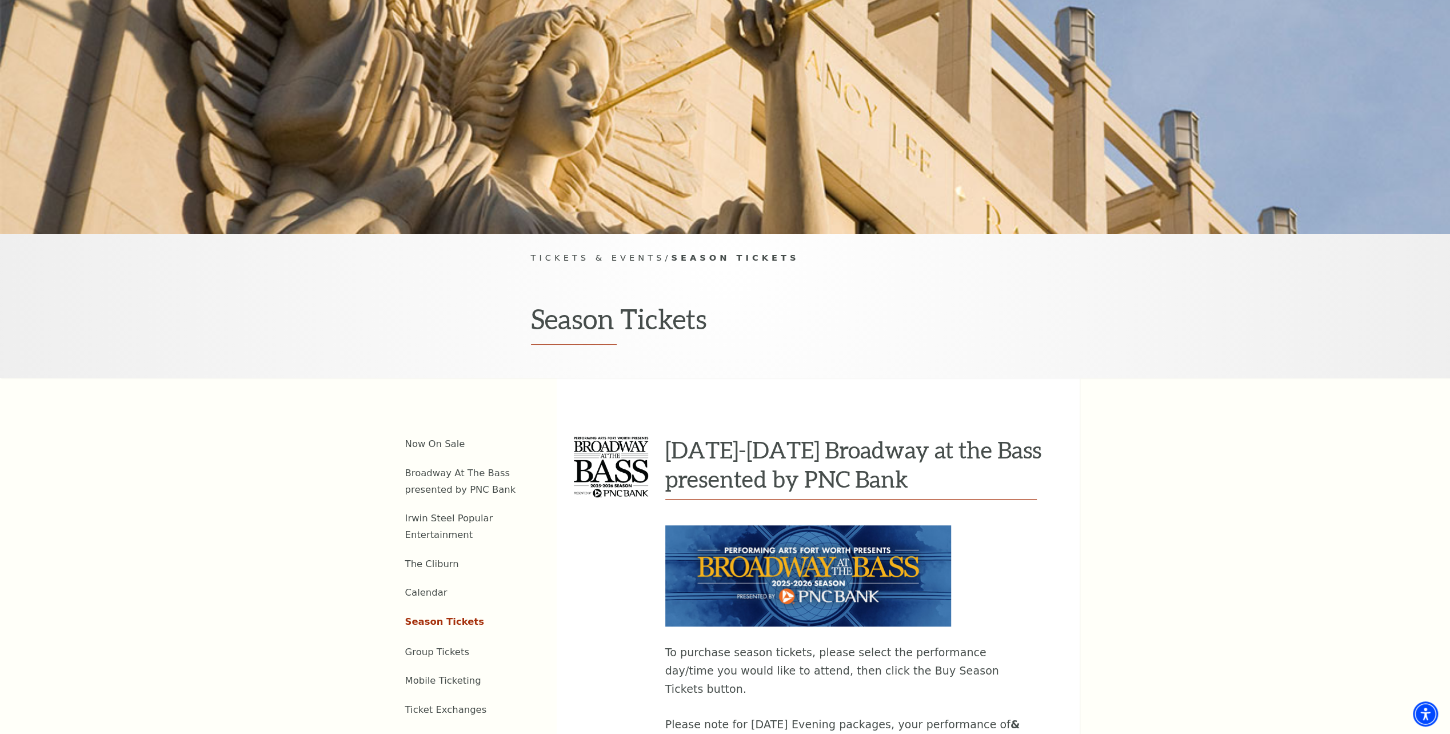
scroll to position [114, 0]
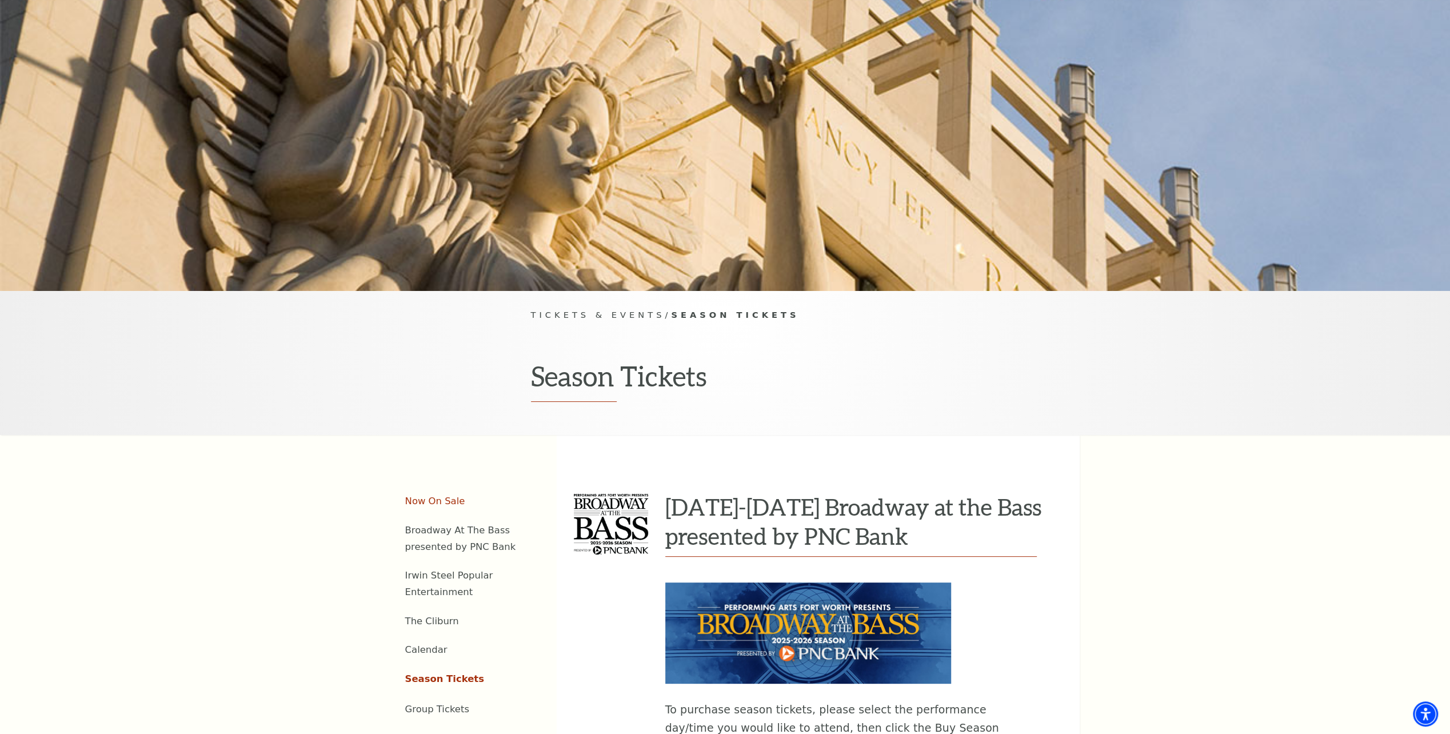
click at [412, 496] on link "Now On Sale" at bounding box center [435, 501] width 60 height 11
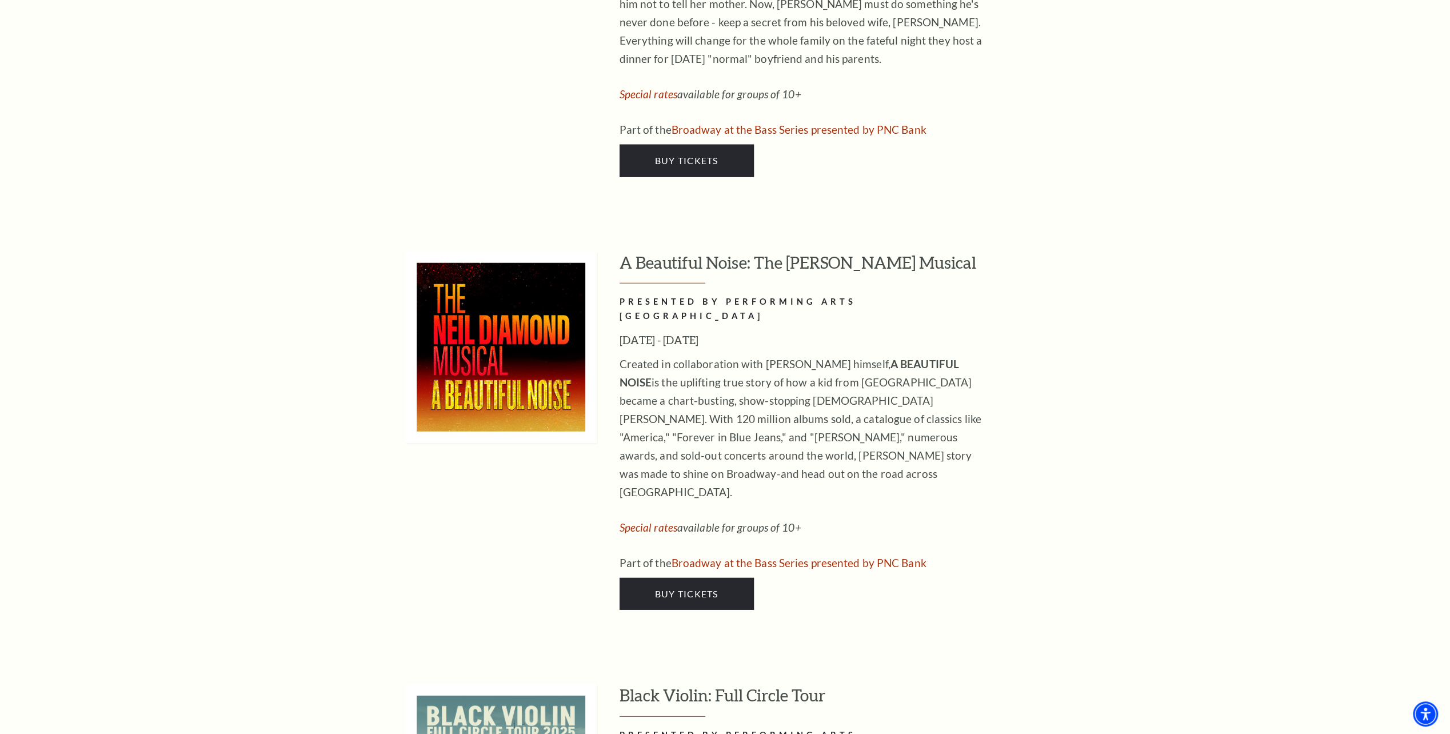
scroll to position [2972, 0]
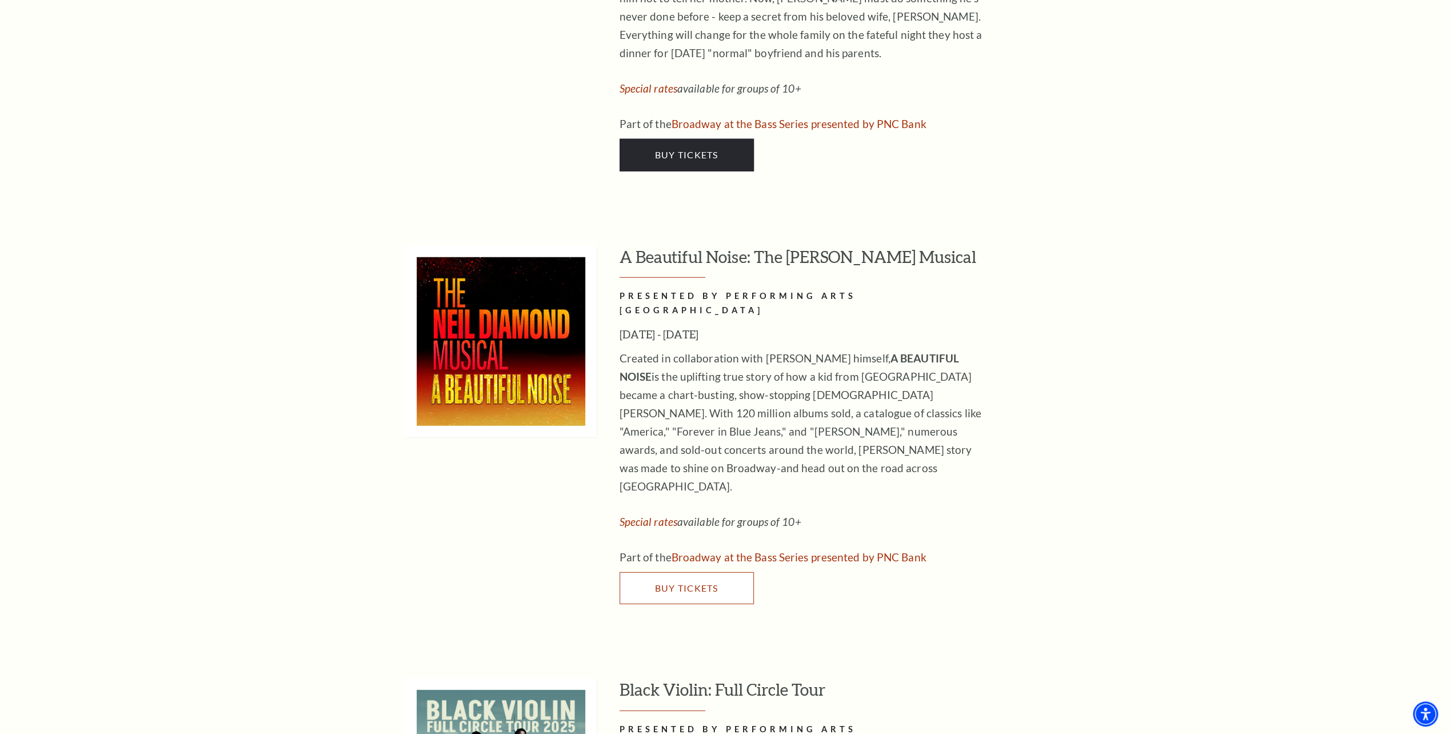
click at [688, 582] on span "Buy Tickets" at bounding box center [686, 587] width 63 height 11
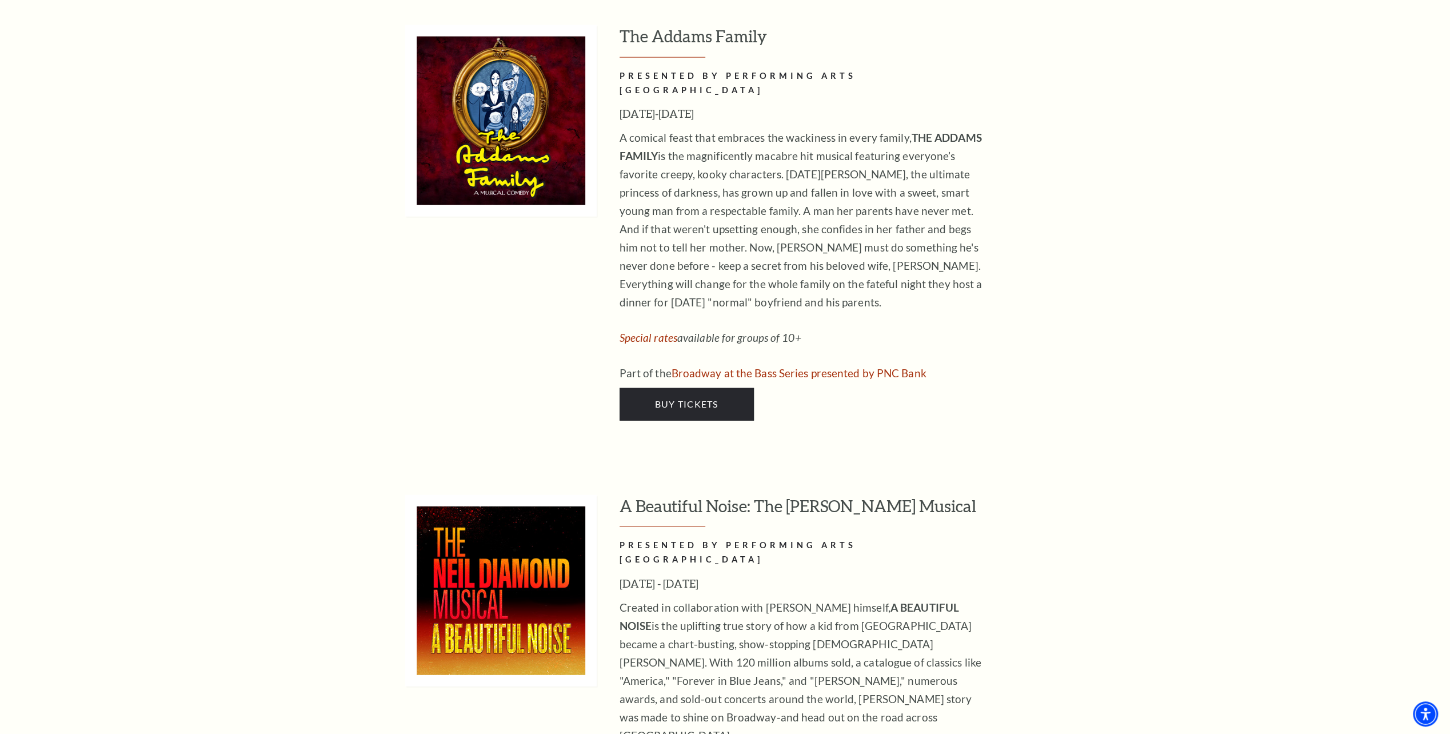
scroll to position [2629, 0]
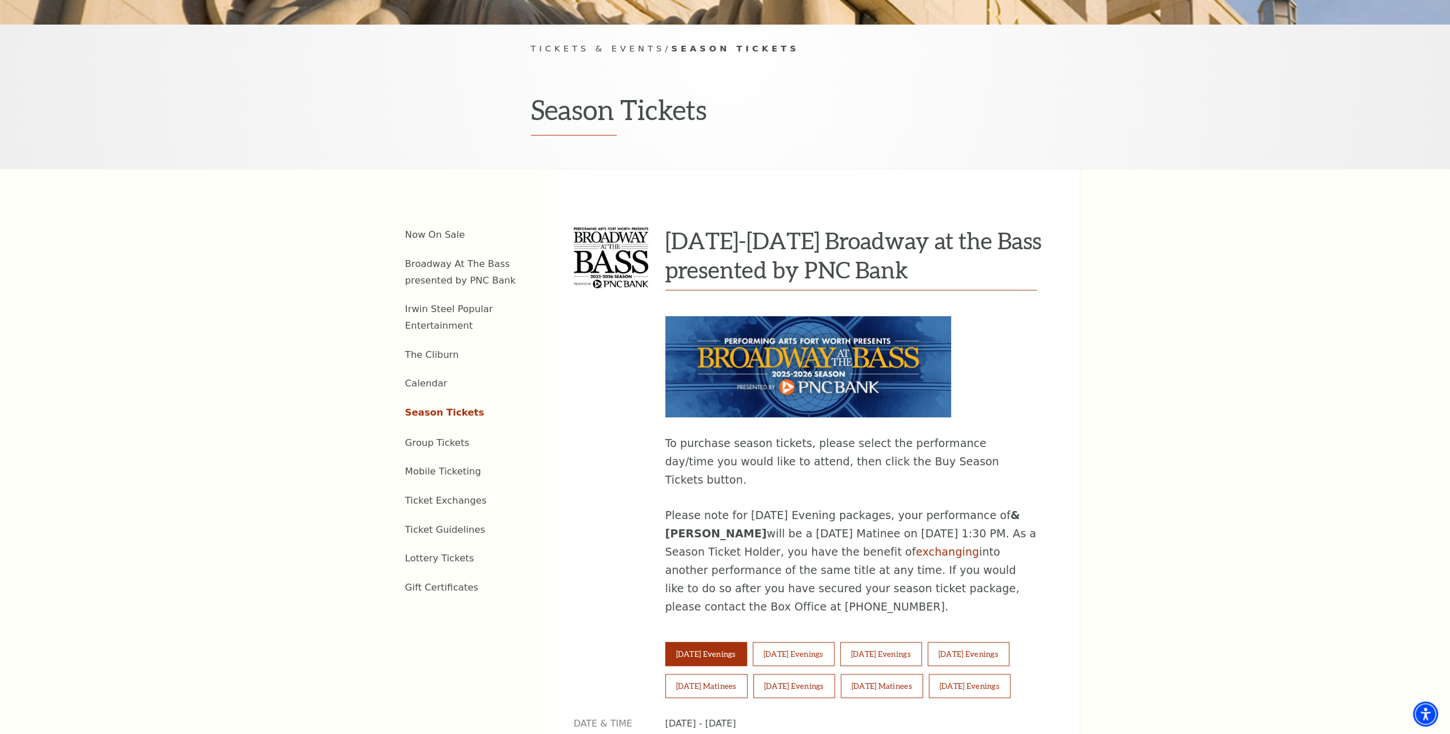
scroll to position [457, 0]
